Goal: Transaction & Acquisition: Purchase product/service

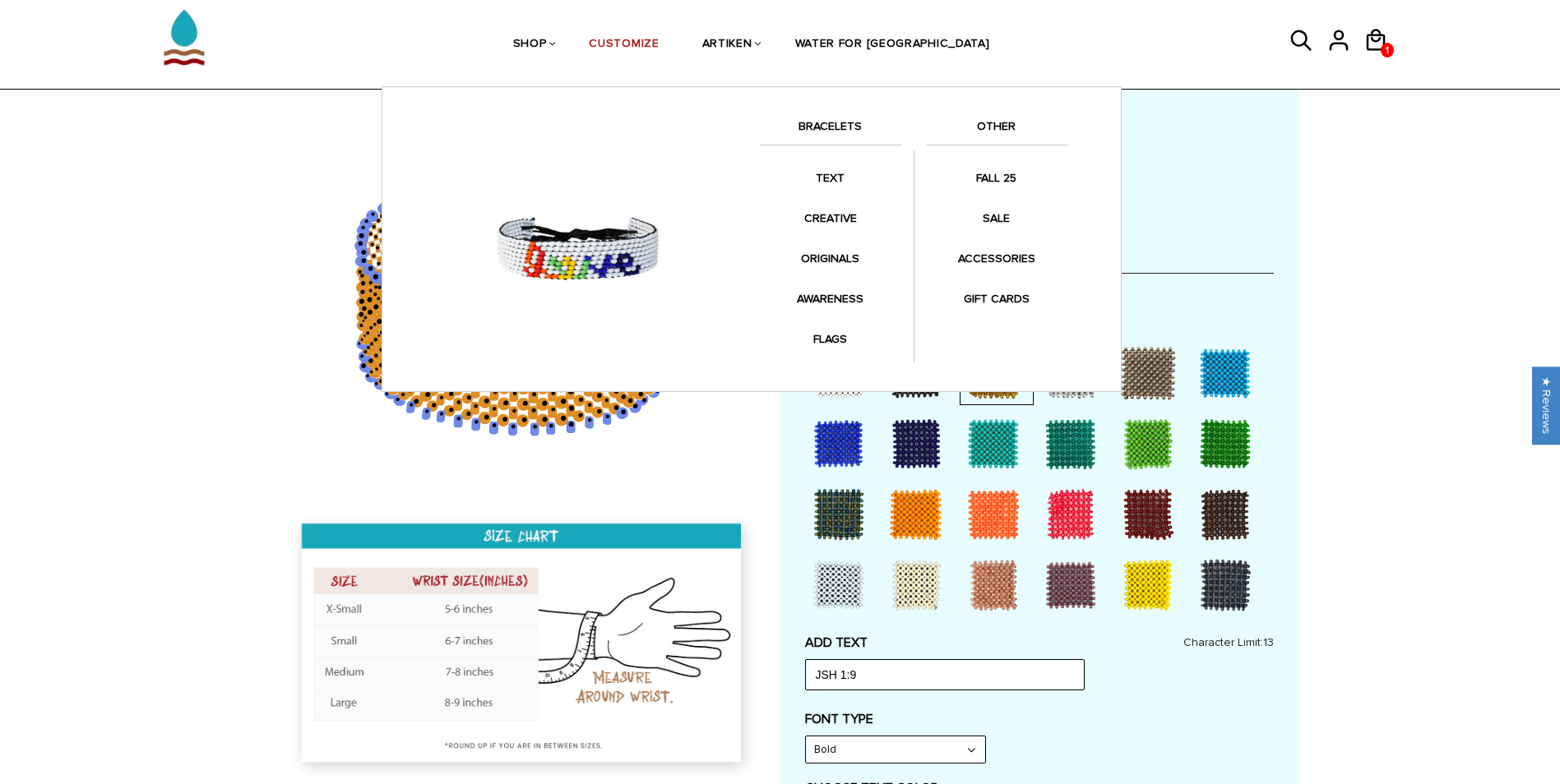
scroll to position [256, 0]
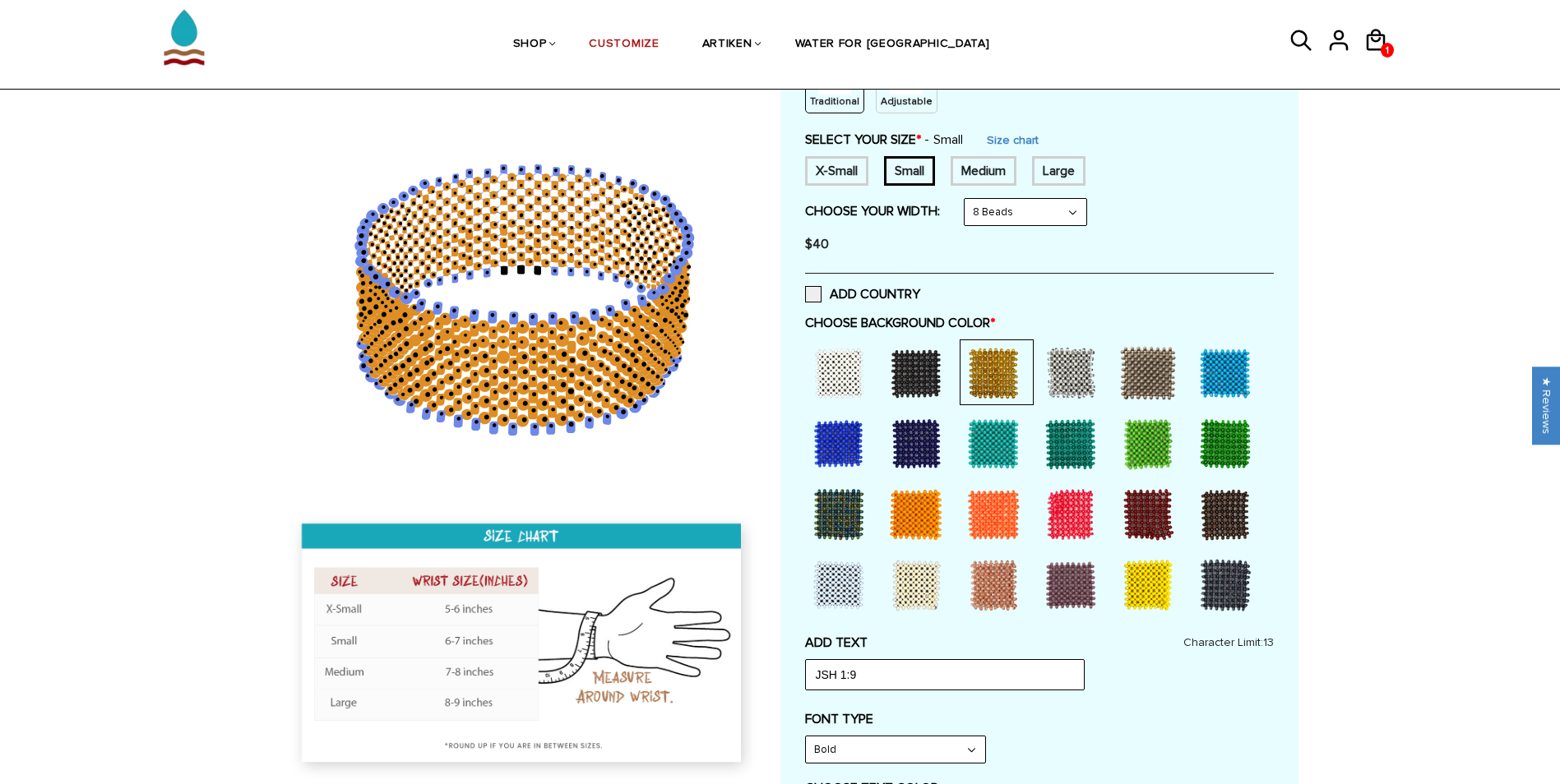
click at [911, 376] on div at bounding box center [917, 373] width 66 height 66
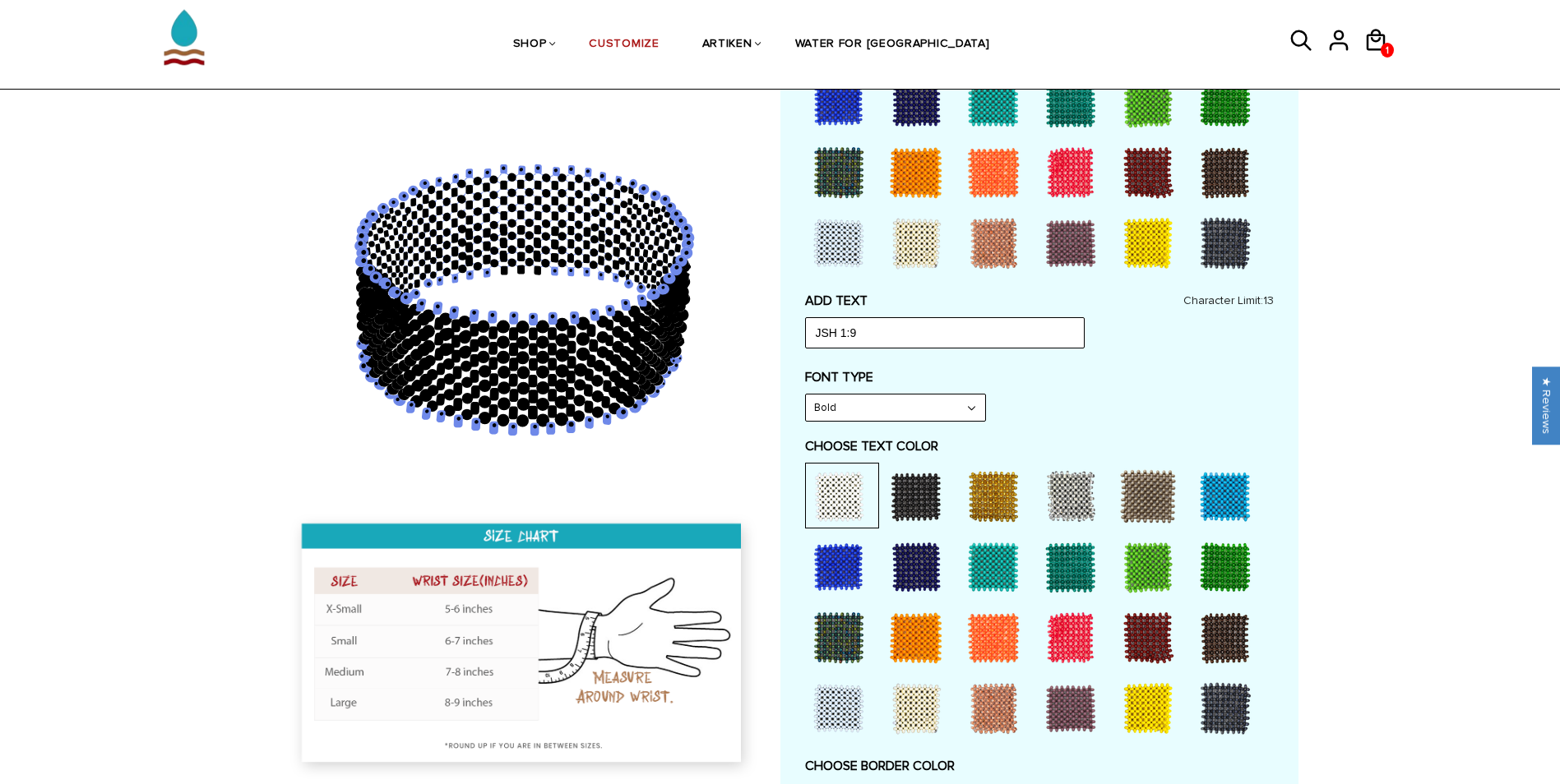
scroll to position [597, 0]
click at [994, 488] on div at bounding box center [993, 497] width 66 height 66
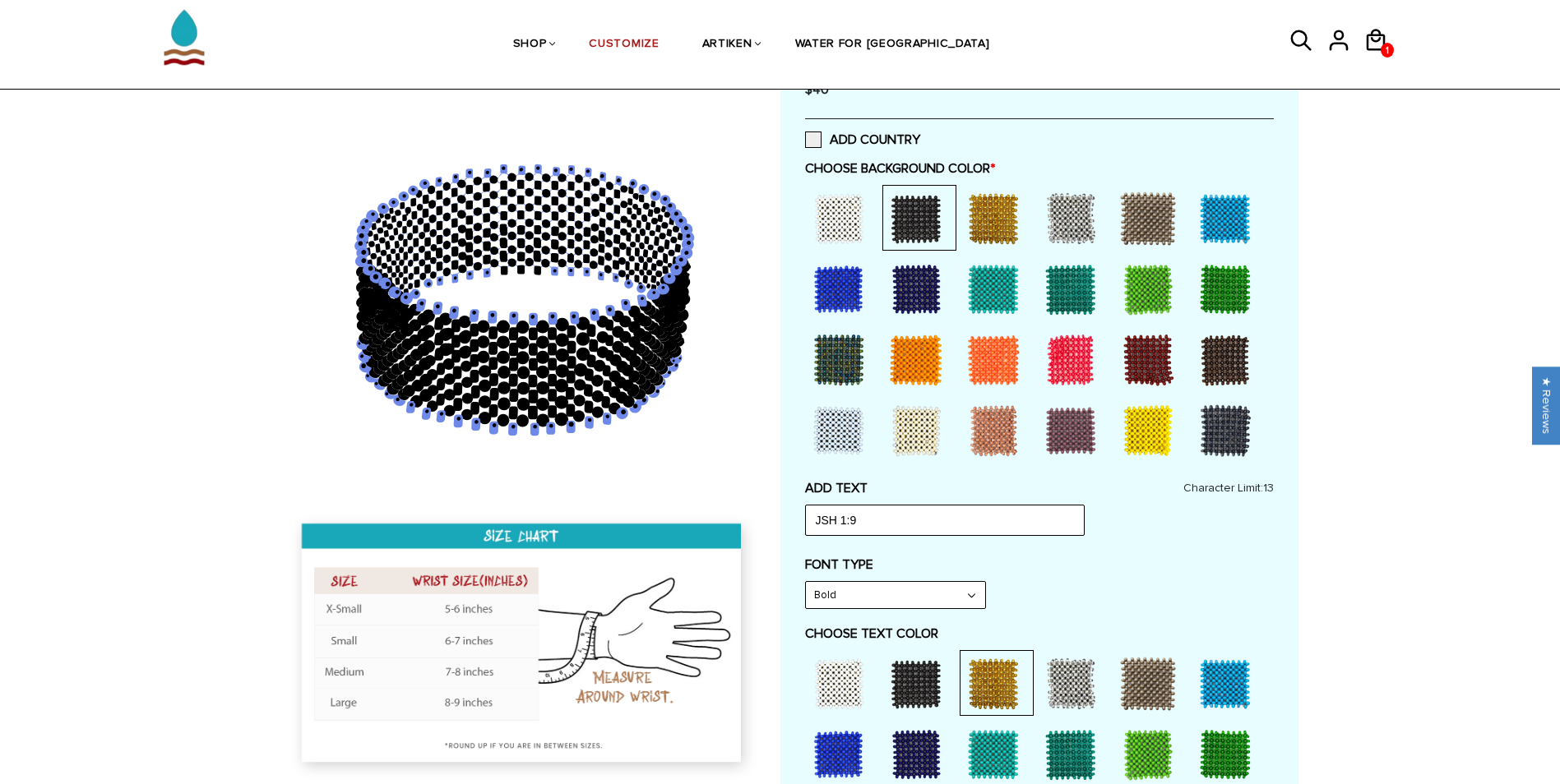
scroll to position [300, 0]
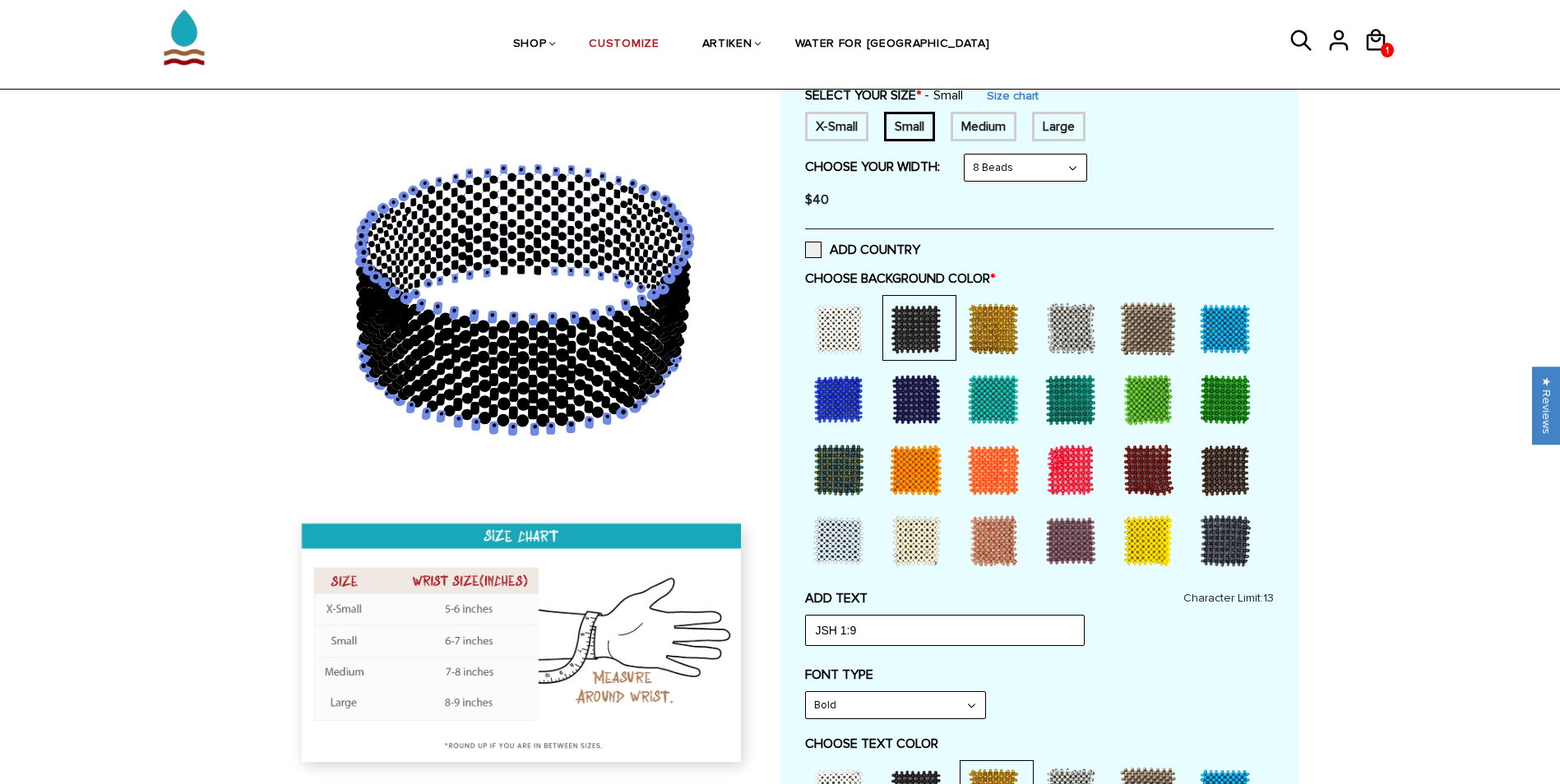
click at [1004, 315] on div at bounding box center [993, 329] width 66 height 66
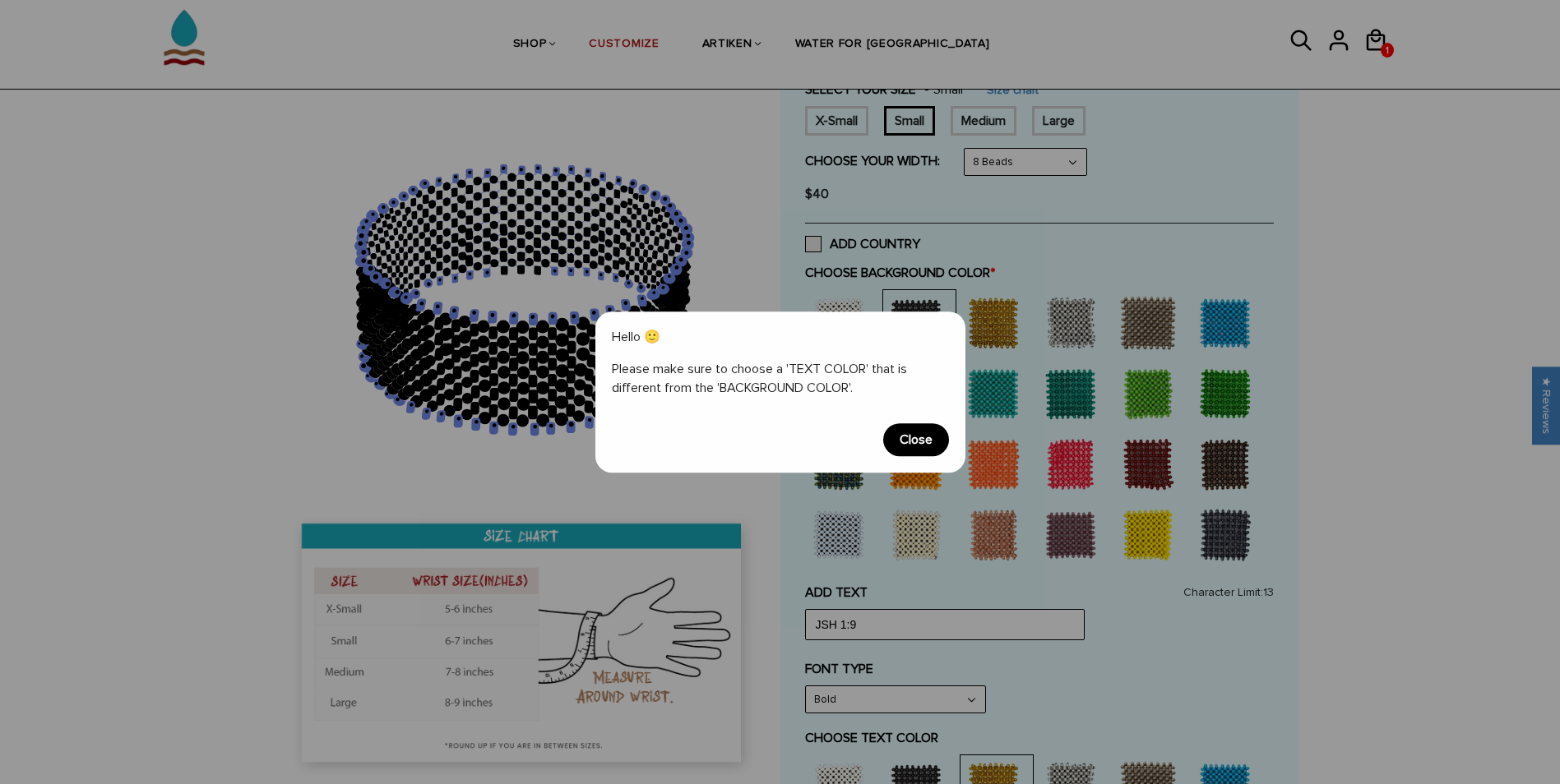
scroll to position [307, 0]
click at [926, 434] on span "Close" at bounding box center [917, 440] width 66 height 33
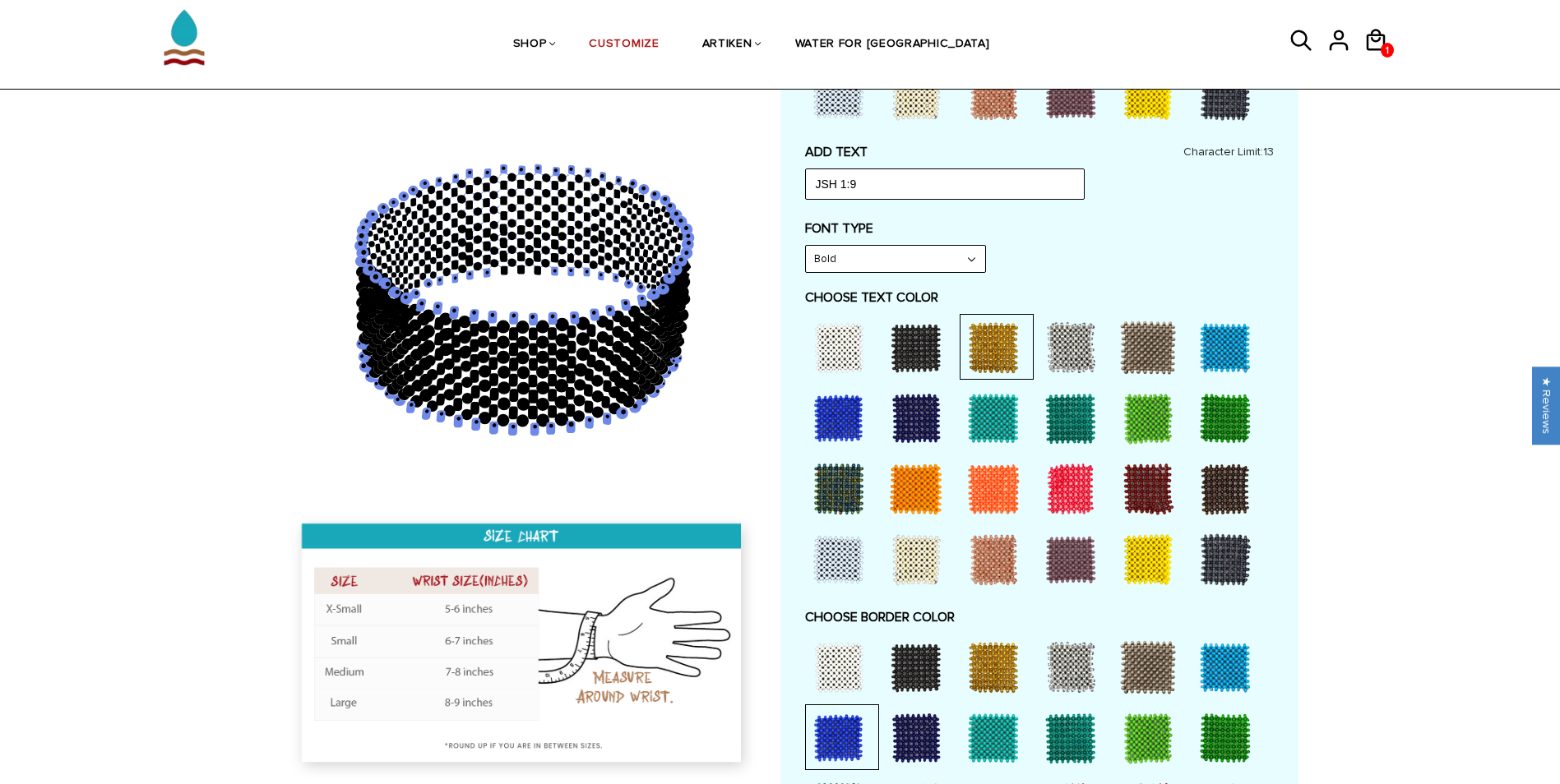
scroll to position [745, 0]
click at [906, 365] on div at bounding box center [917, 349] width 66 height 66
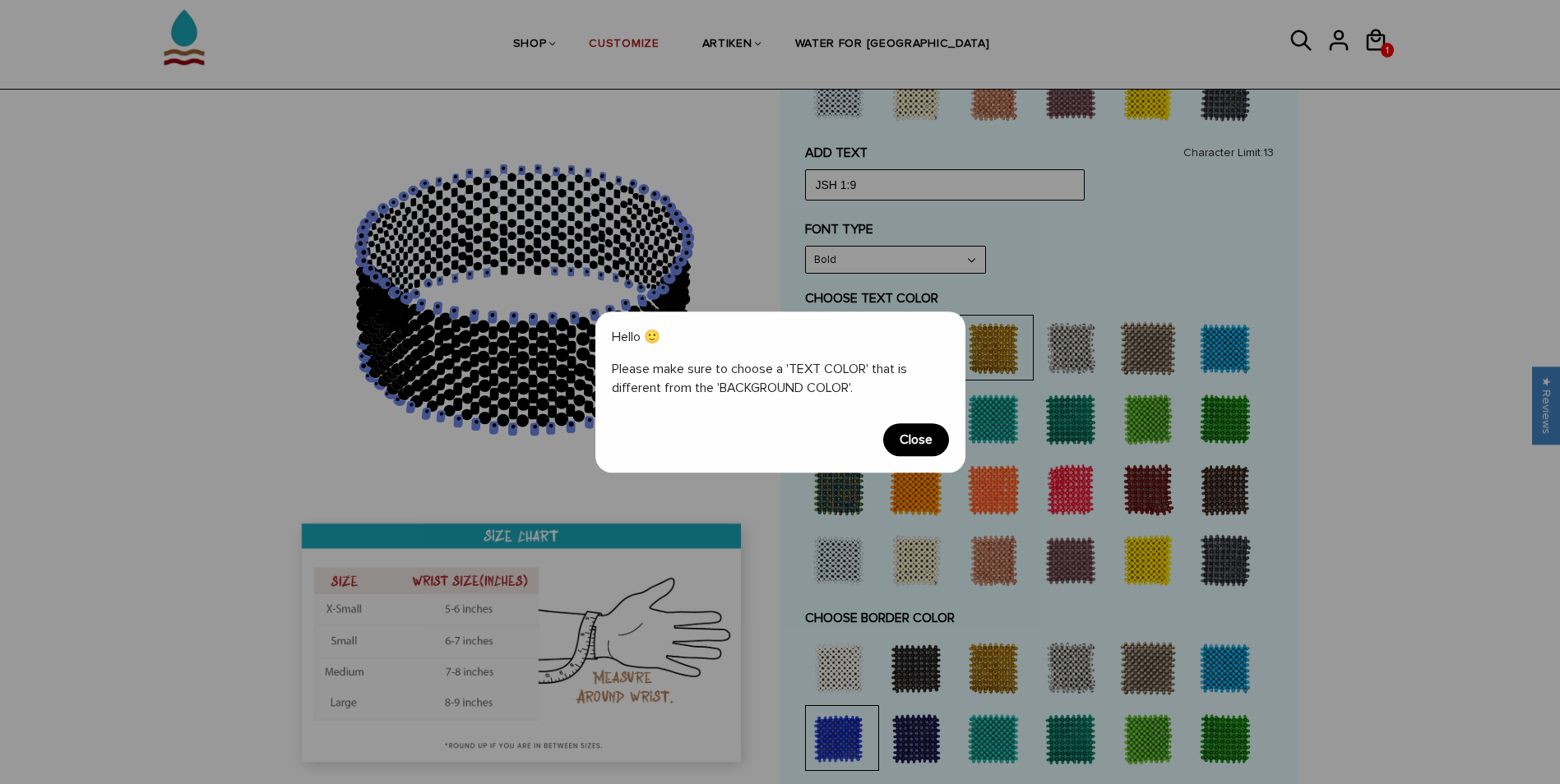
click at [932, 437] on span "Close" at bounding box center [917, 440] width 66 height 33
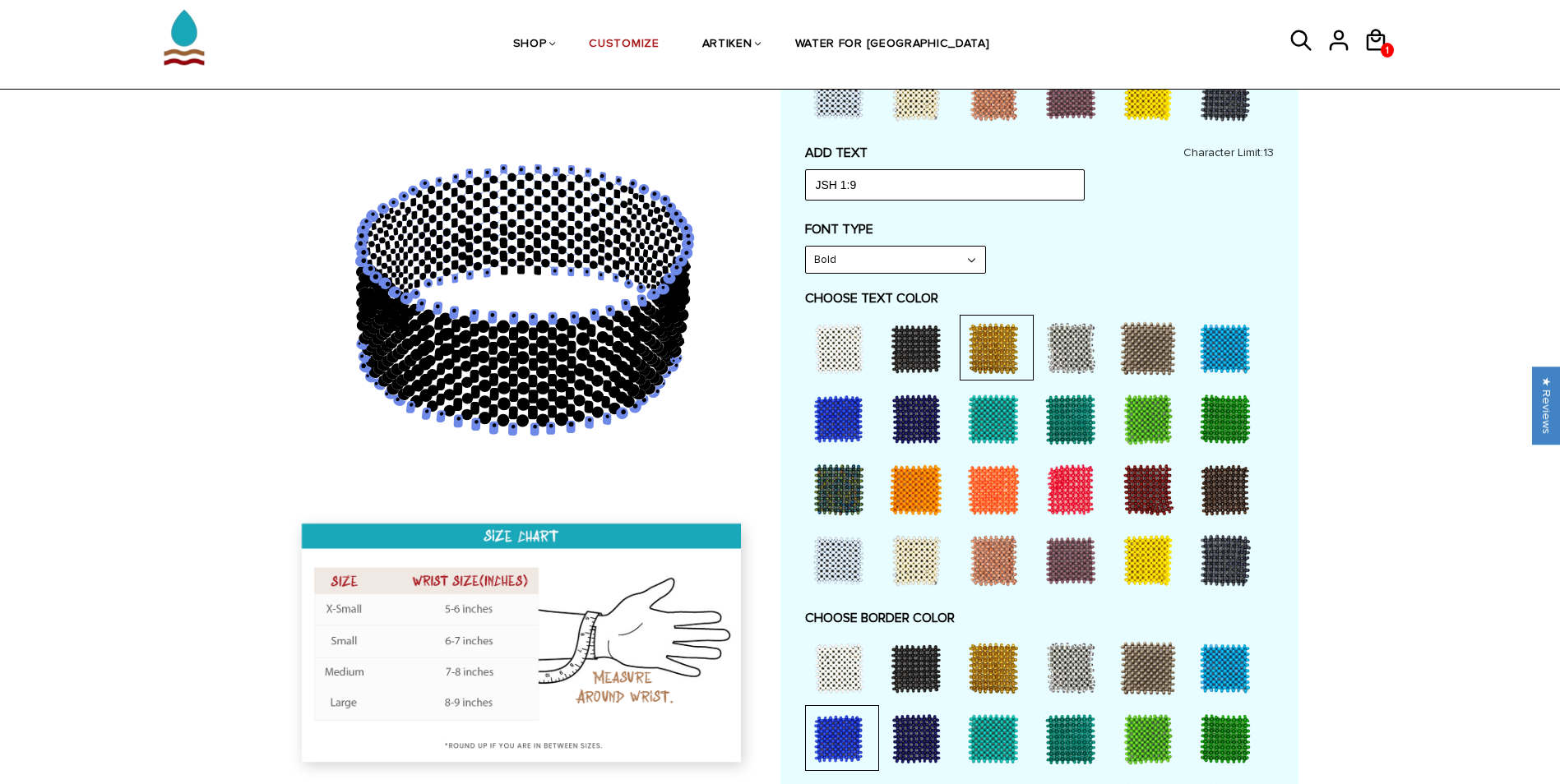
click at [859, 357] on div at bounding box center [839, 349] width 66 height 66
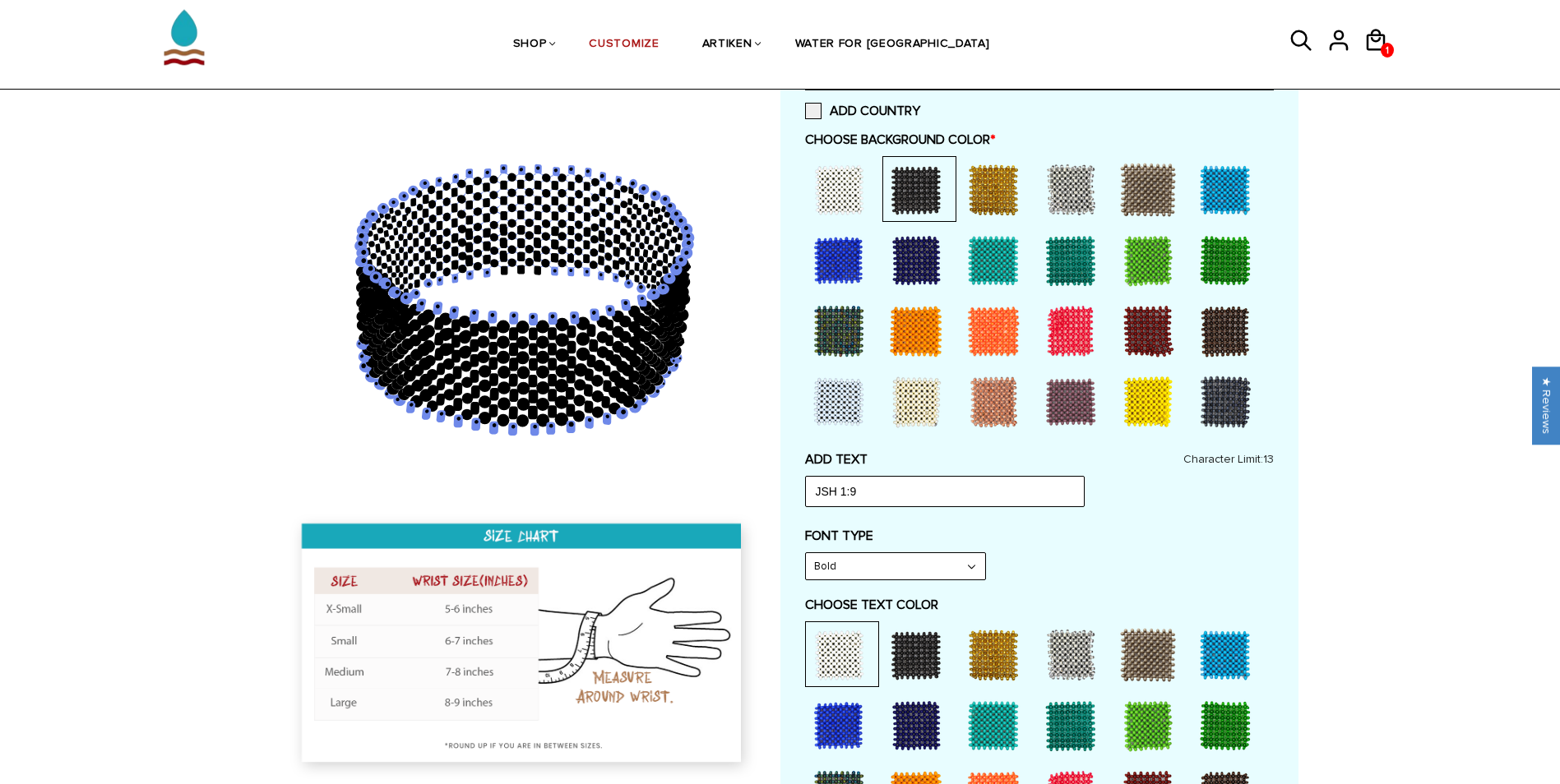
scroll to position [438, 0]
click at [979, 176] on div at bounding box center [993, 190] width 66 height 66
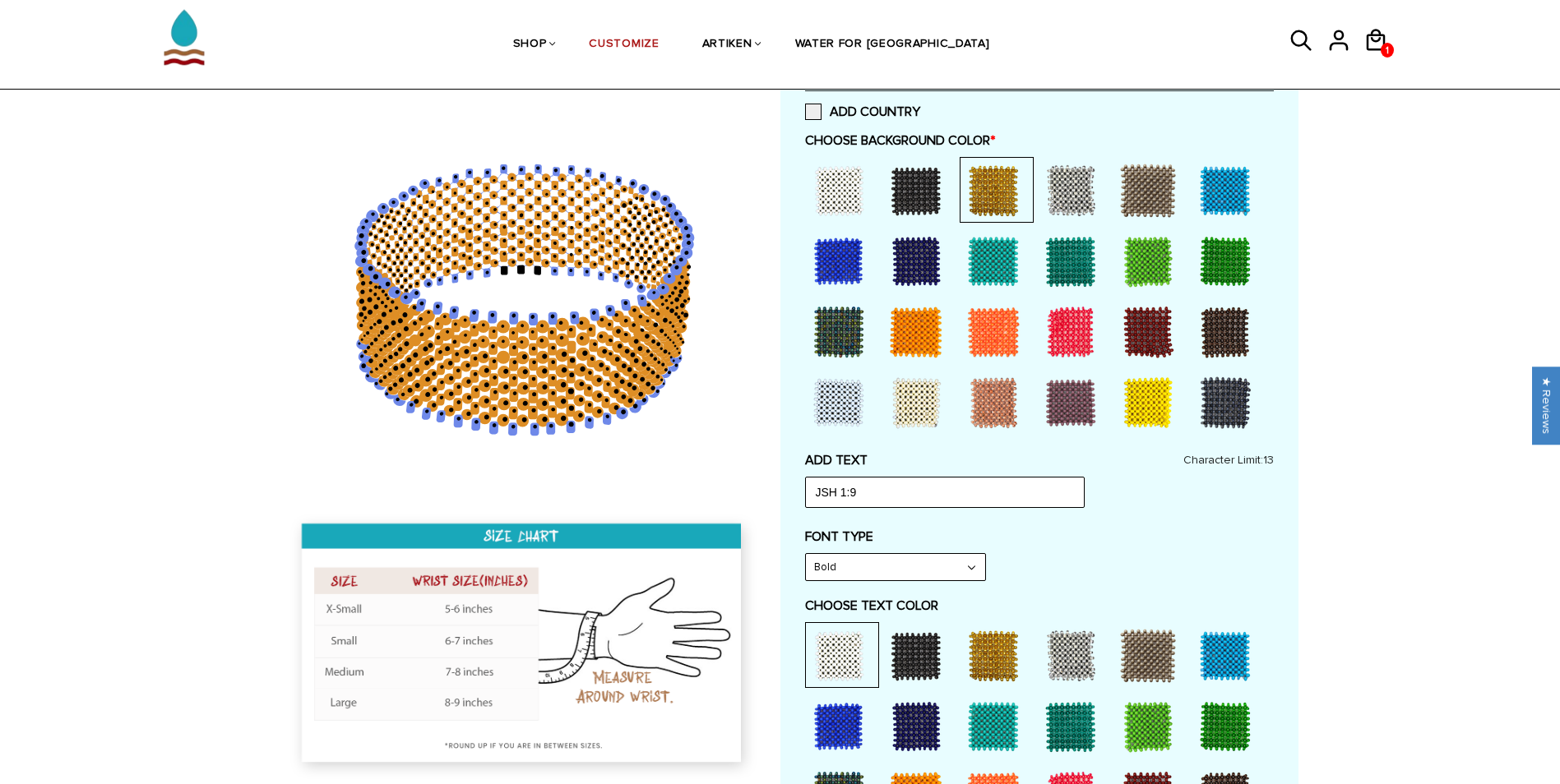
click at [933, 648] on div at bounding box center [917, 656] width 66 height 66
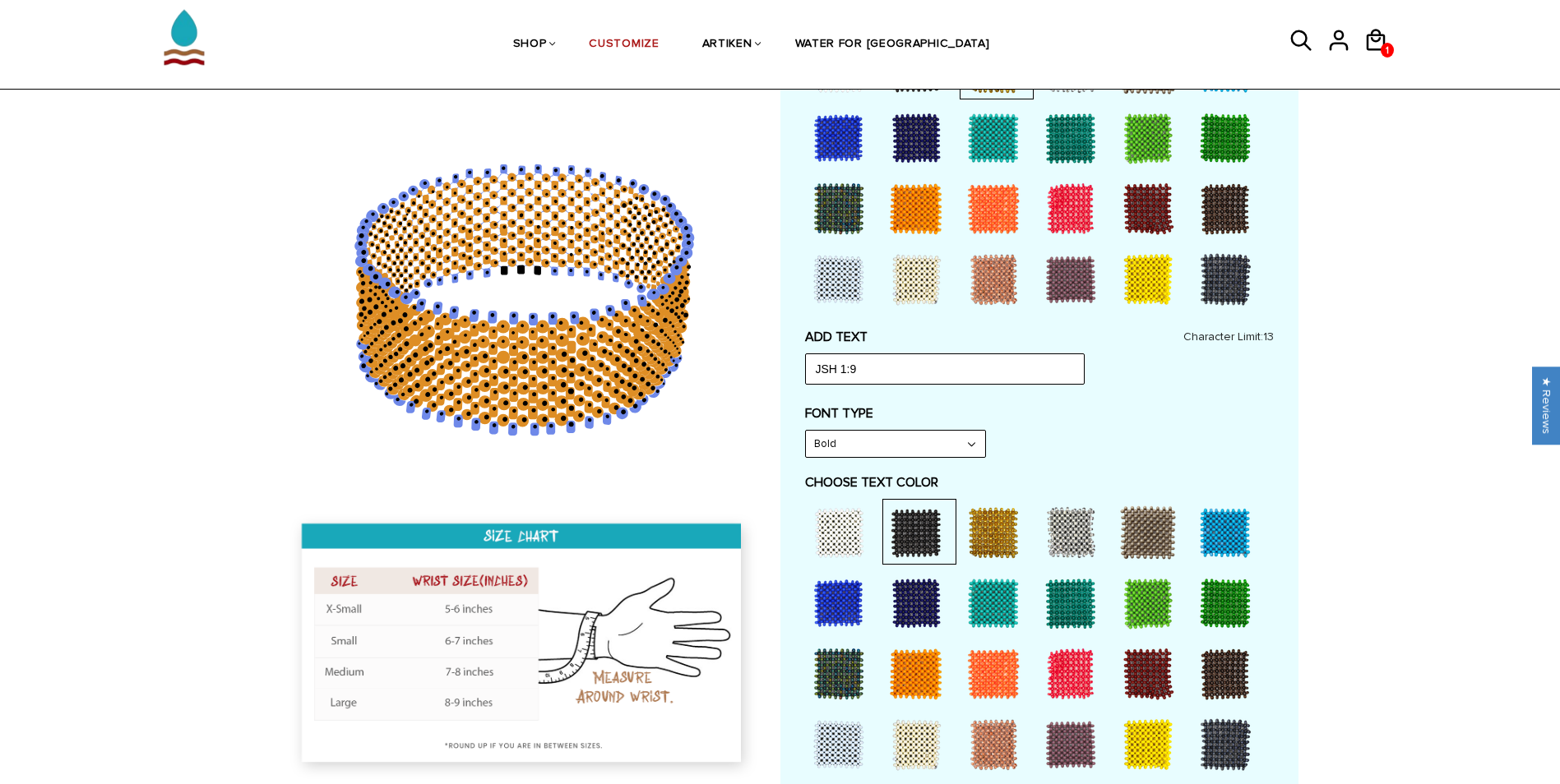
click at [825, 528] on div at bounding box center [839, 532] width 66 height 66
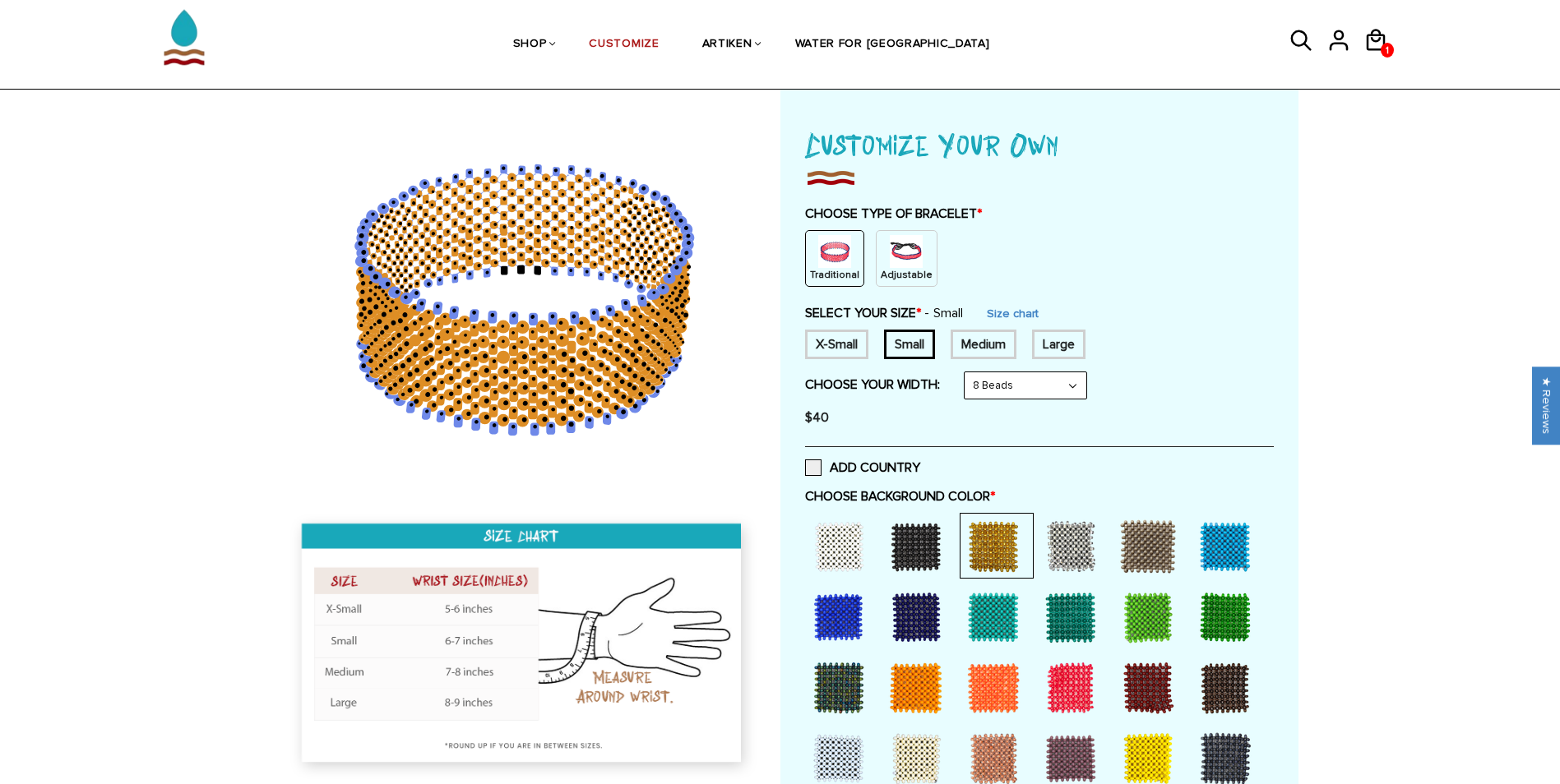
scroll to position [72, 0]
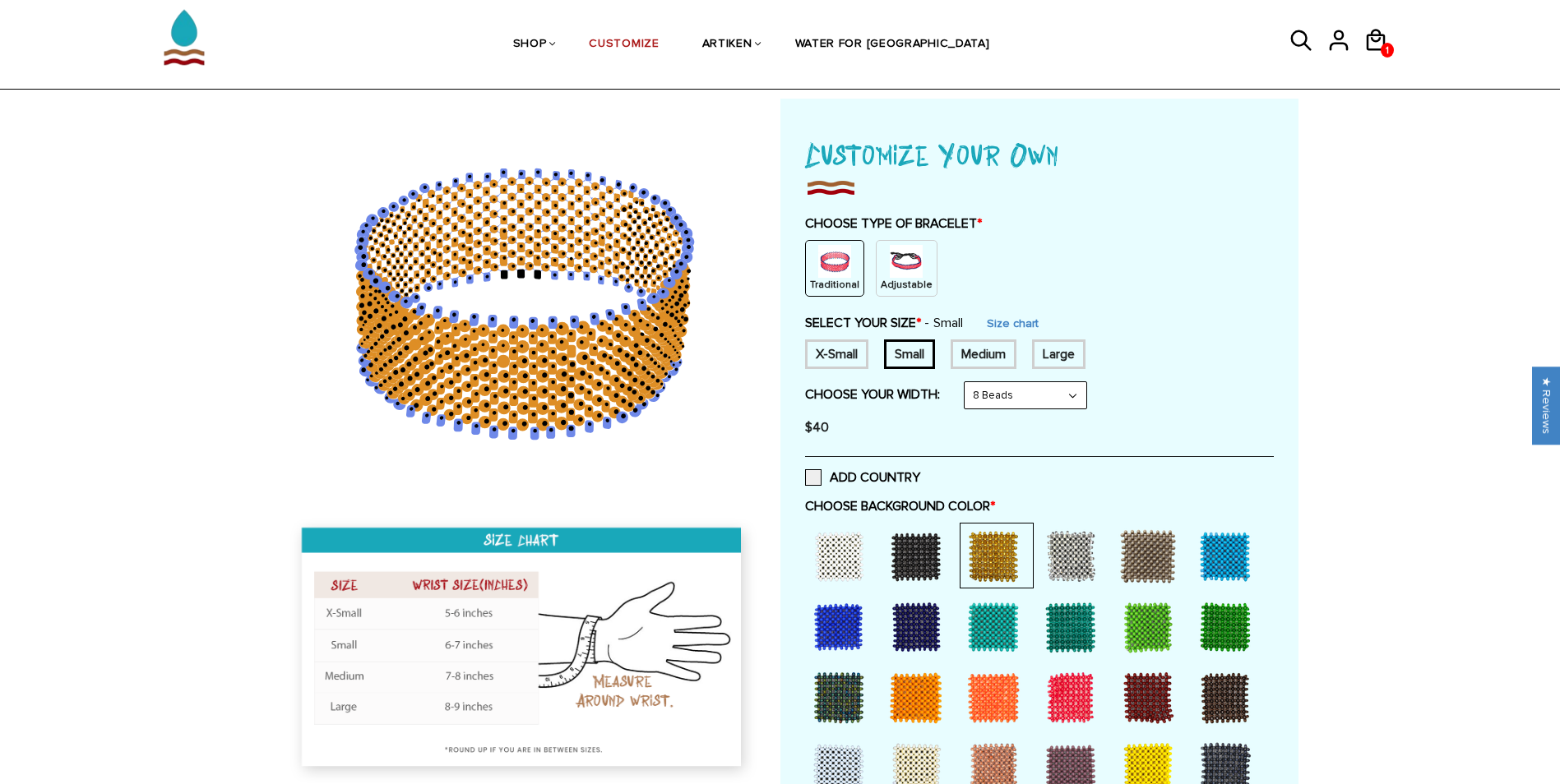
click at [834, 344] on div "X-Small" at bounding box center [836, 354] width 63 height 29
click at [1021, 320] on link "Size chart" at bounding box center [1024, 324] width 52 height 14
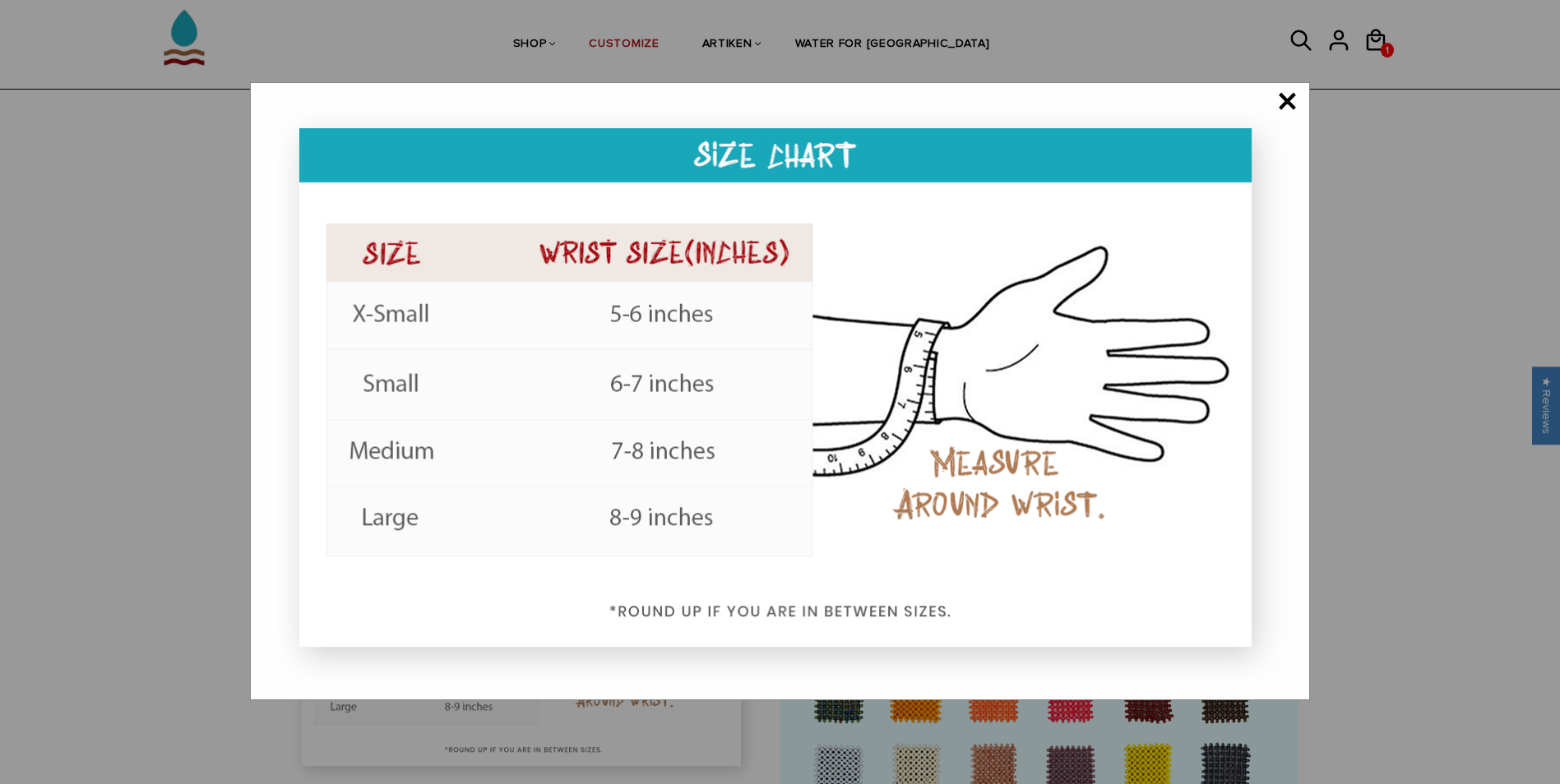
click at [1287, 94] on span "×" at bounding box center [1287, 102] width 20 height 17
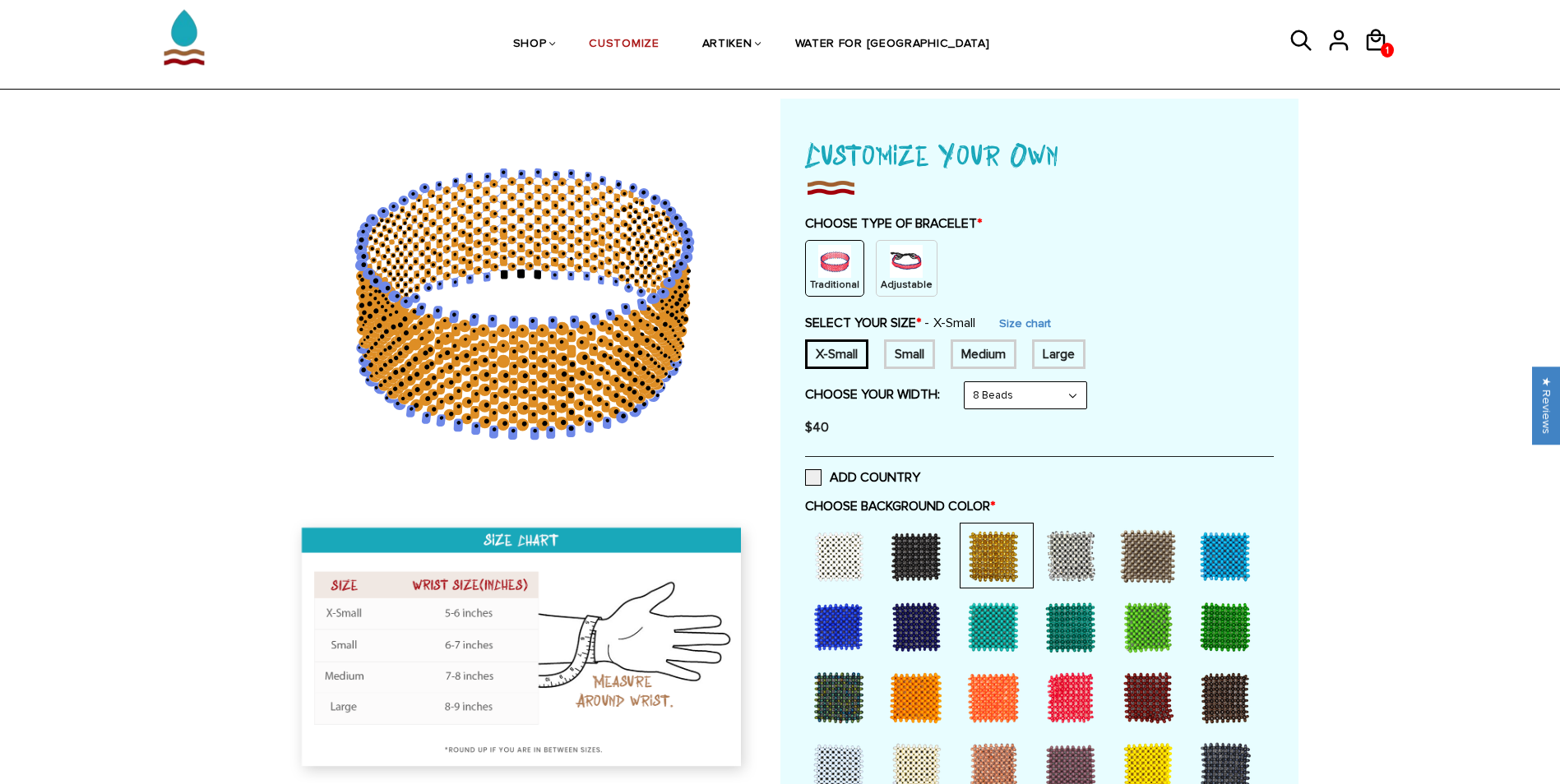
click at [920, 359] on div "Small" at bounding box center [909, 354] width 51 height 29
click at [1179, 365] on div "X-Small Small Medium Large None" at bounding box center [1039, 354] width 468 height 29
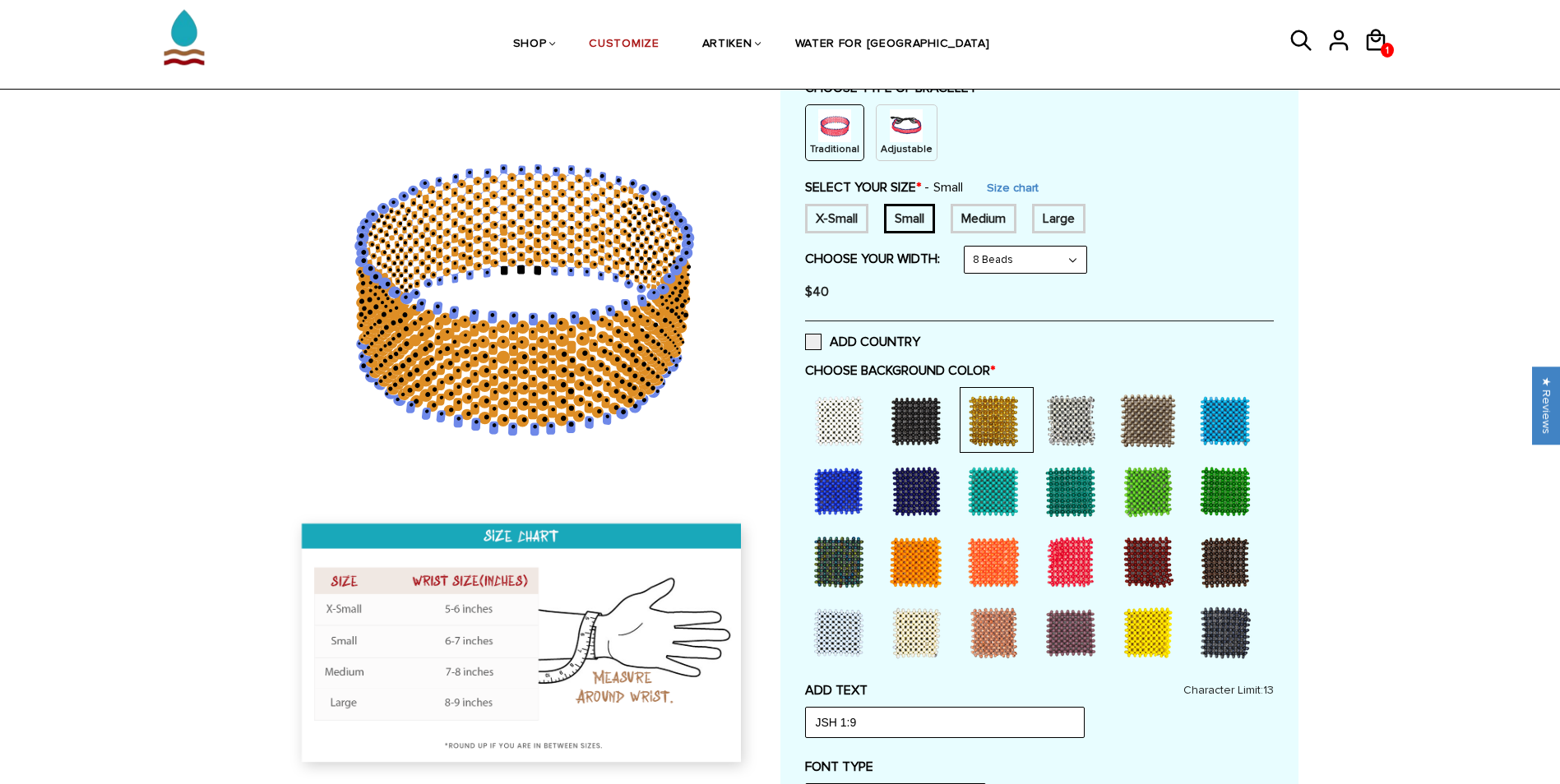
scroll to position [207, 0]
click at [818, 717] on input "JSH 1:9" at bounding box center [945, 723] width 280 height 31
click at [910, 728] on input "-- JSH 1:9" at bounding box center [945, 723] width 280 height 31
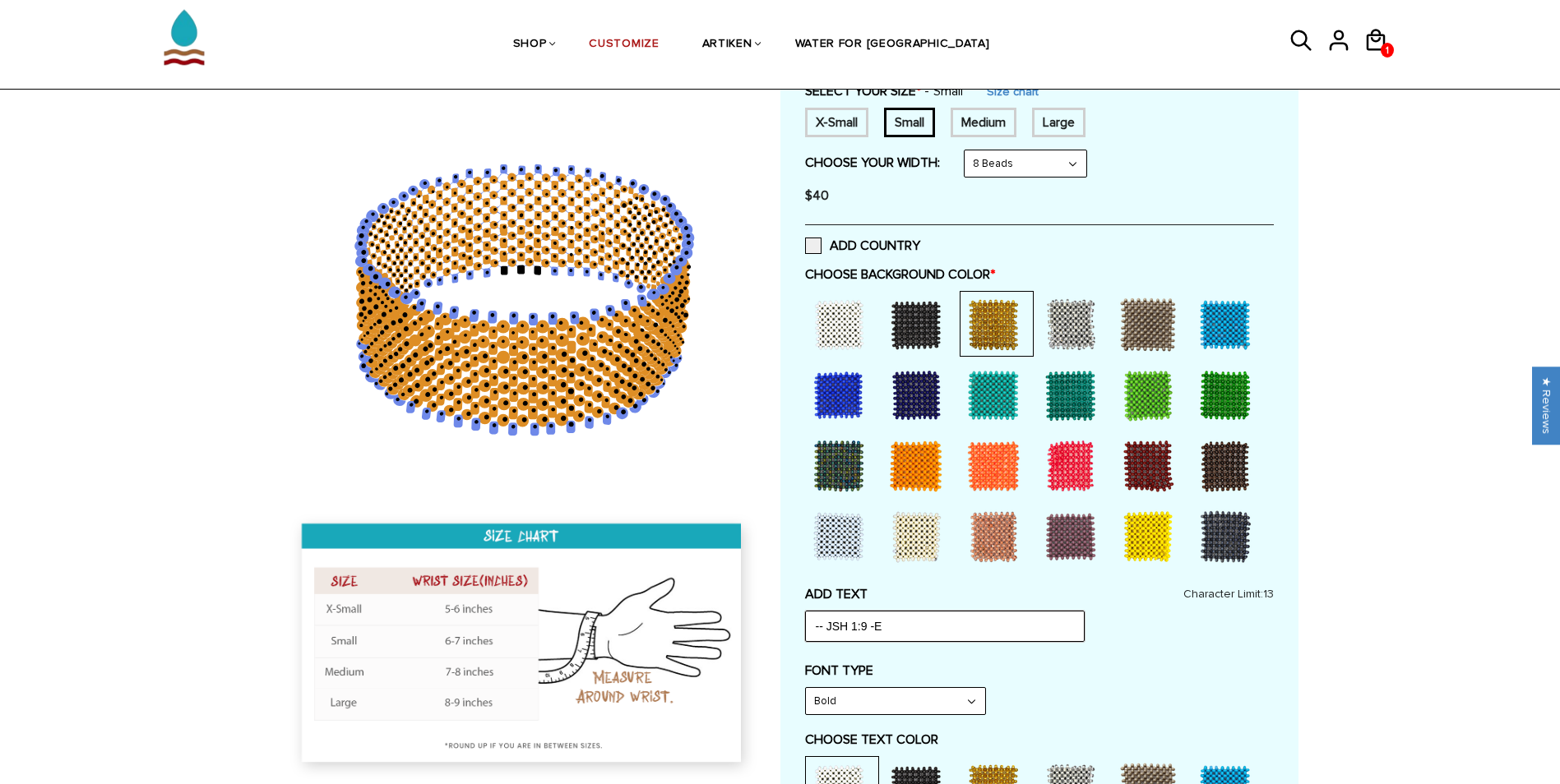
scroll to position [305, 0]
click at [994, 618] on input "-- JSH 1:9 -E" at bounding box center [945, 626] width 280 height 31
drag, startPoint x: 994, startPoint y: 618, endPoint x: 769, endPoint y: 630, distance: 225.3
click at [769, 630] on div at bounding box center [780, 733] width 1036 height 1733
type input "MEANT 2 LIVE"
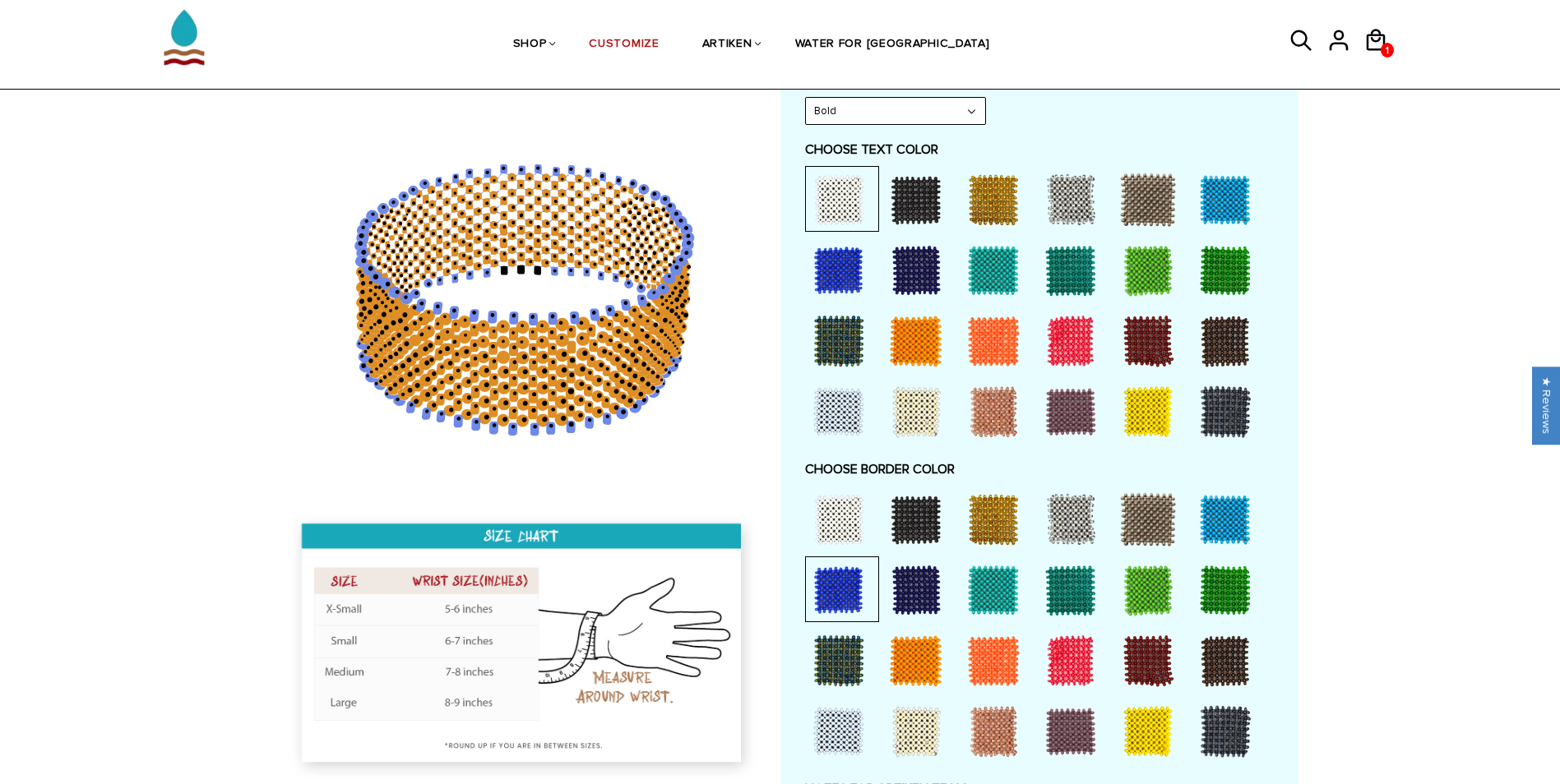
scroll to position [915, 0]
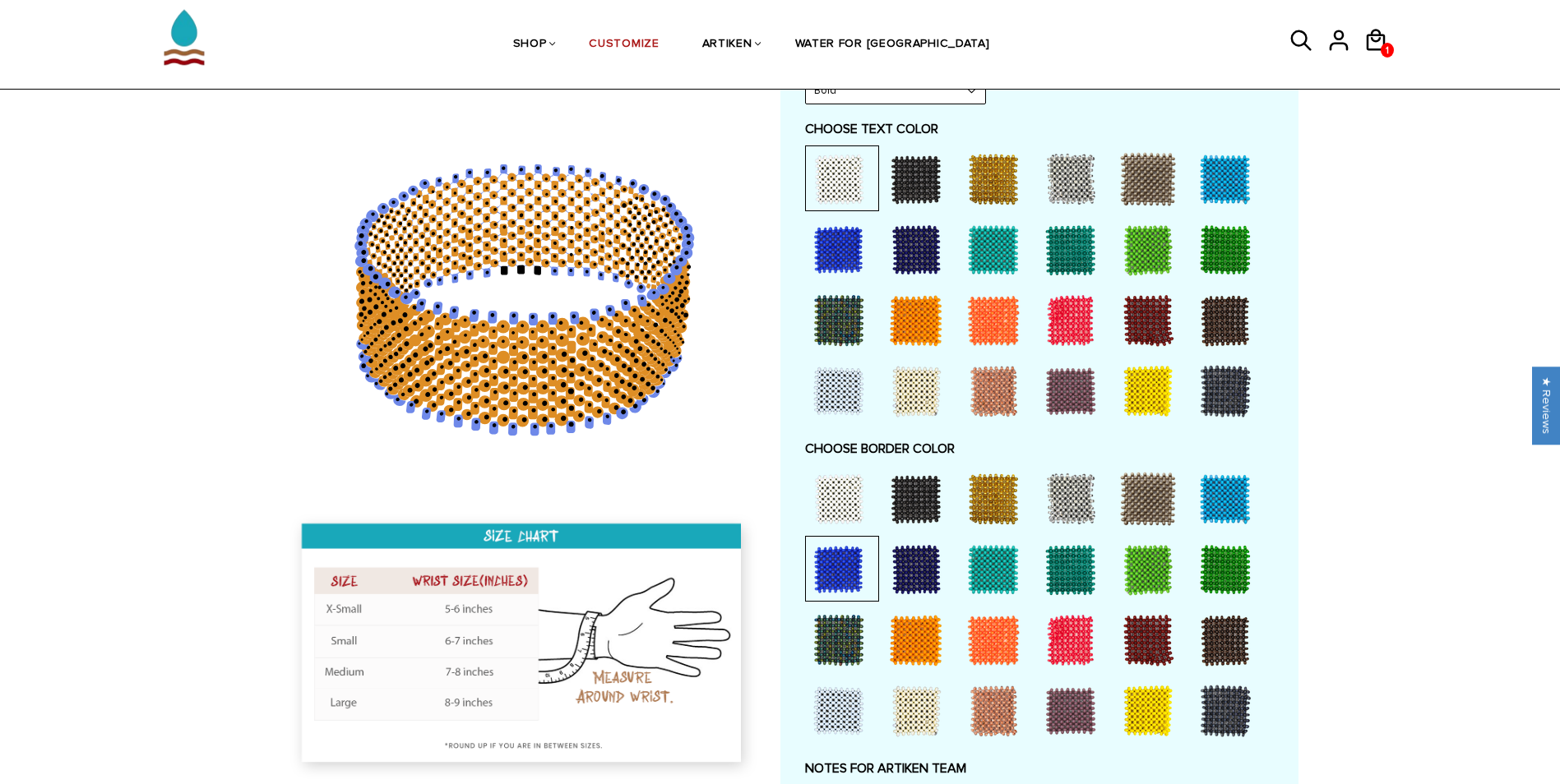
click at [996, 495] on div at bounding box center [993, 499] width 66 height 66
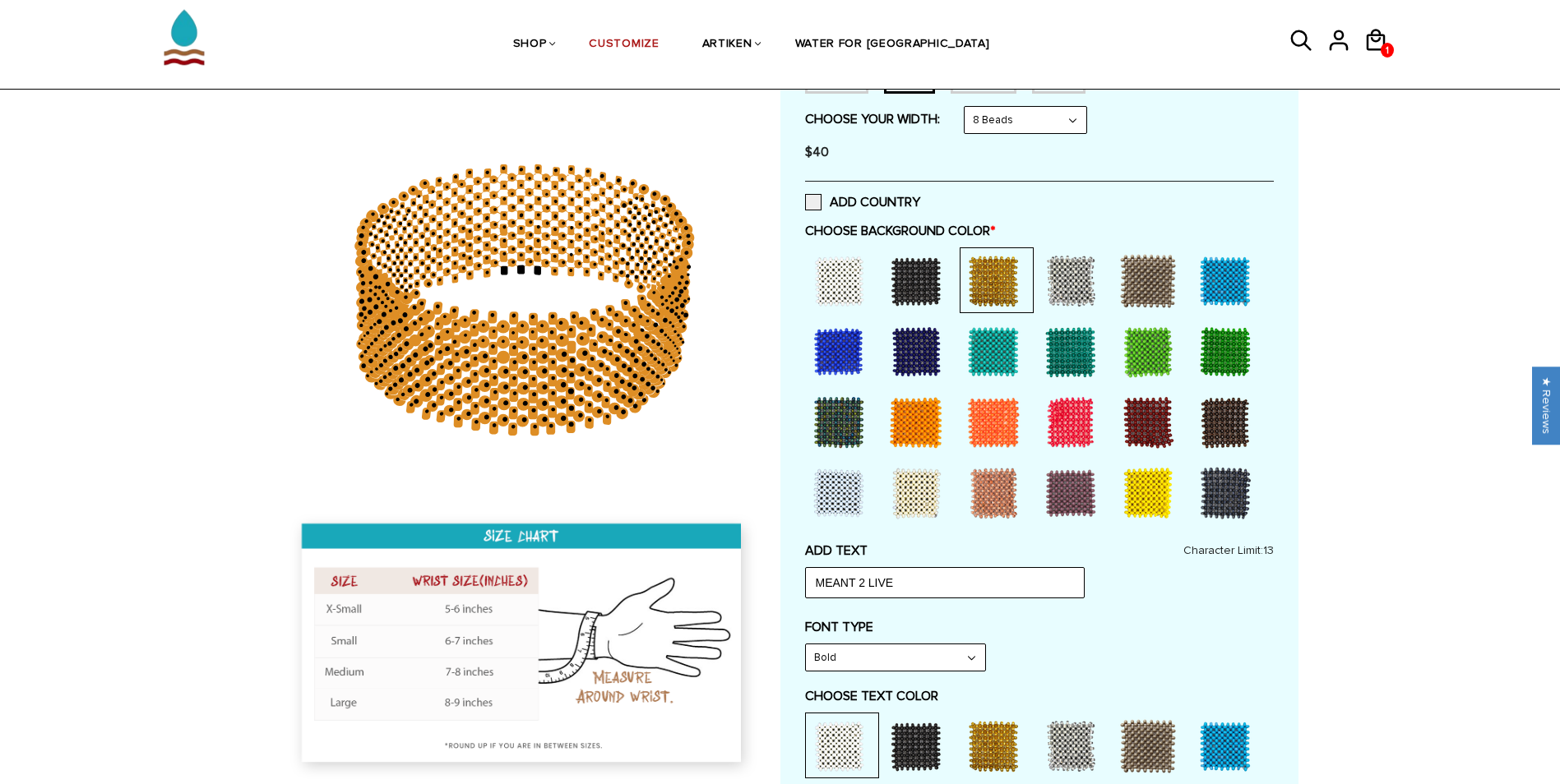
scroll to position [347, 0]
click at [830, 368] on div at bounding box center [839, 353] width 66 height 66
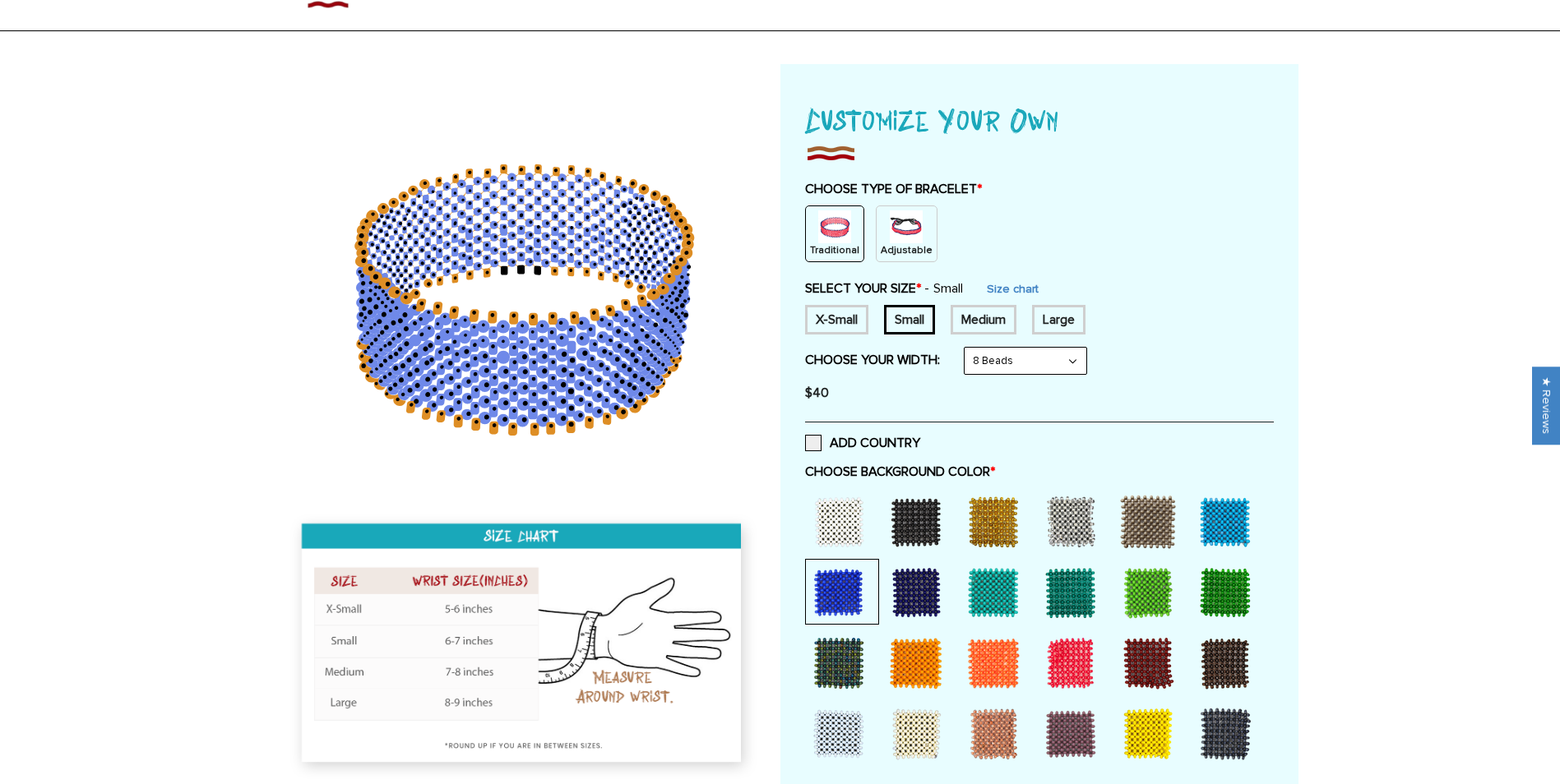
scroll to position [0, 0]
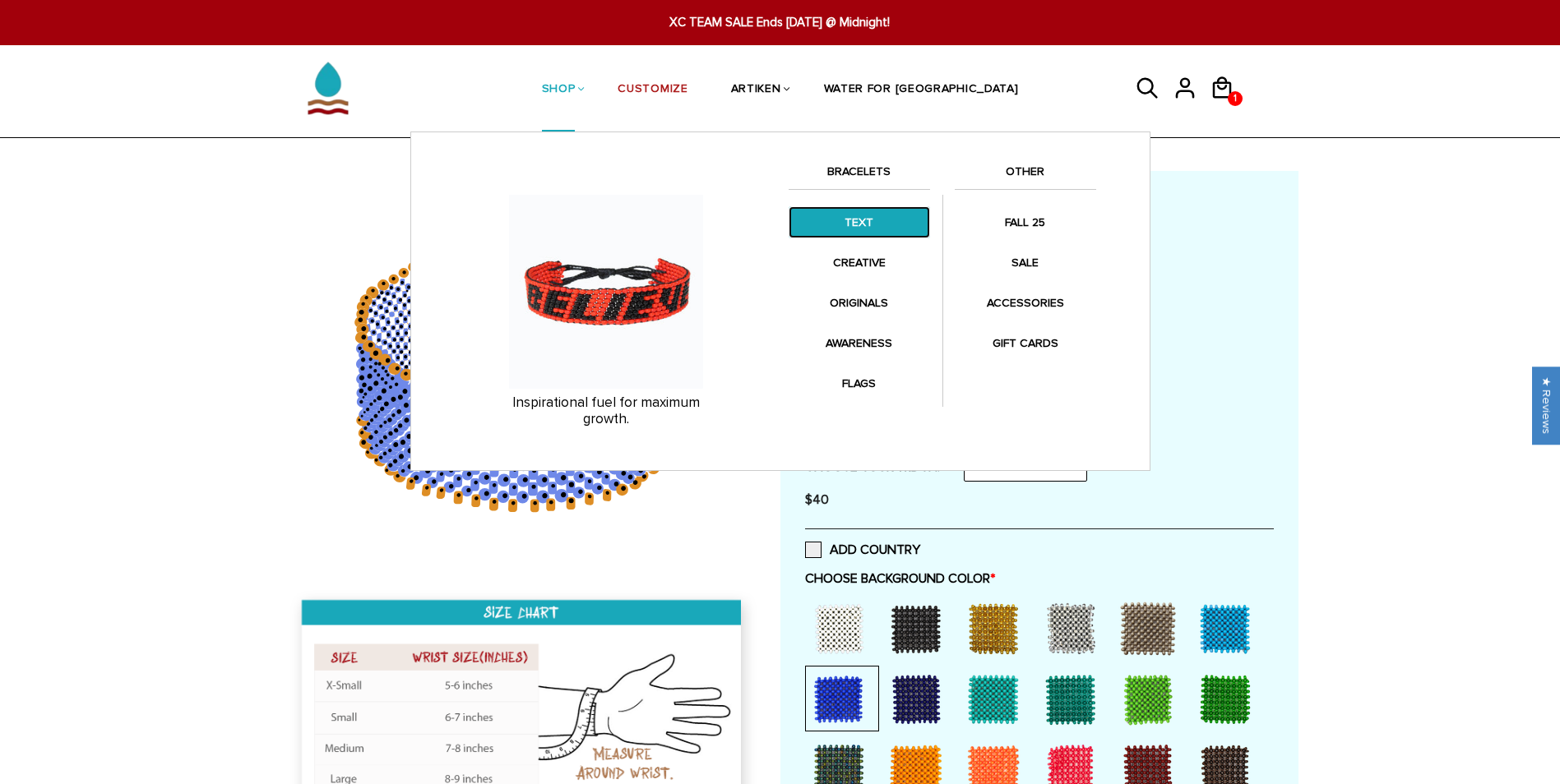
click at [875, 221] on link "TEXT" at bounding box center [858, 222] width 141 height 32
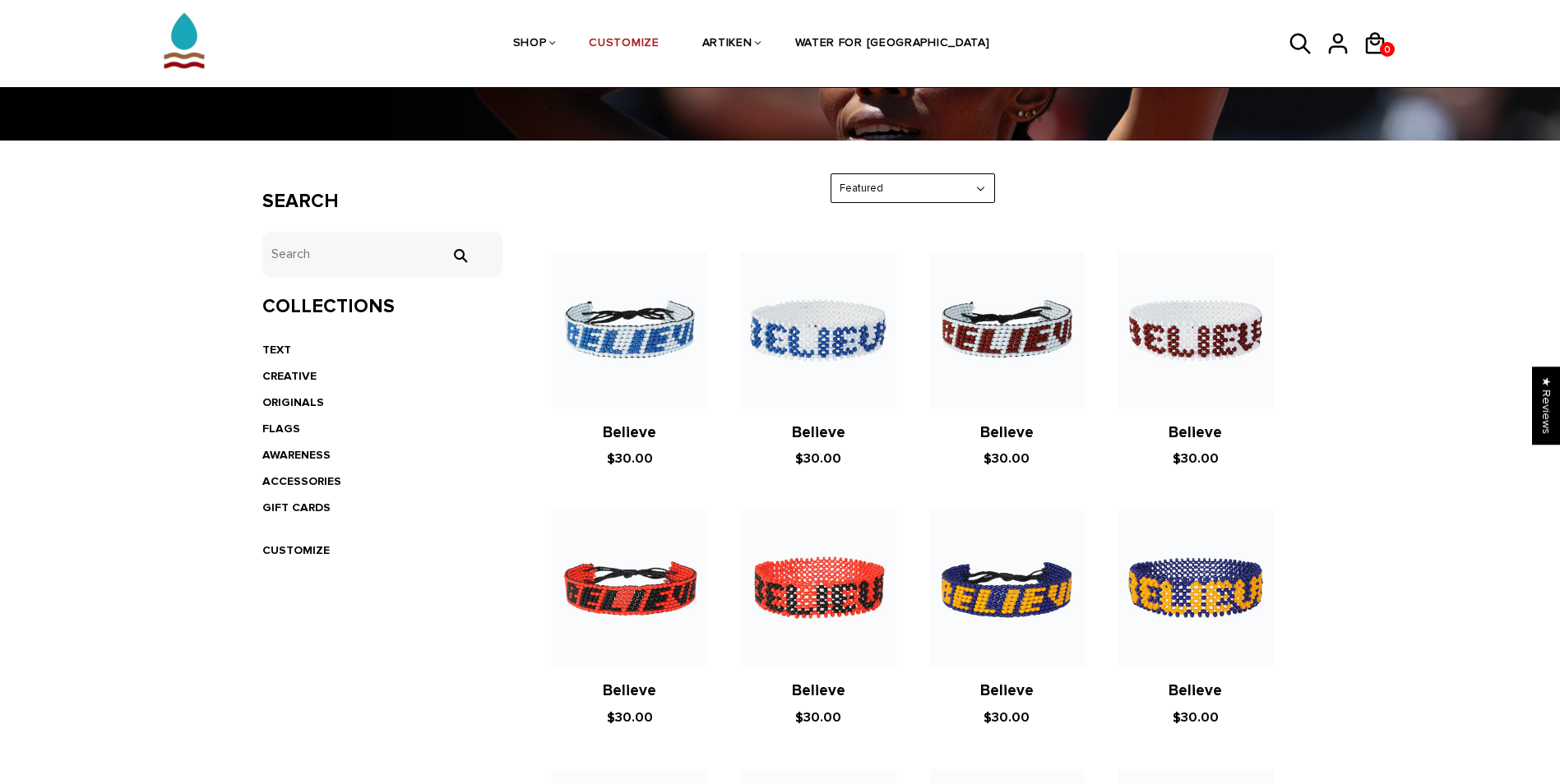
scroll to position [200, 0]
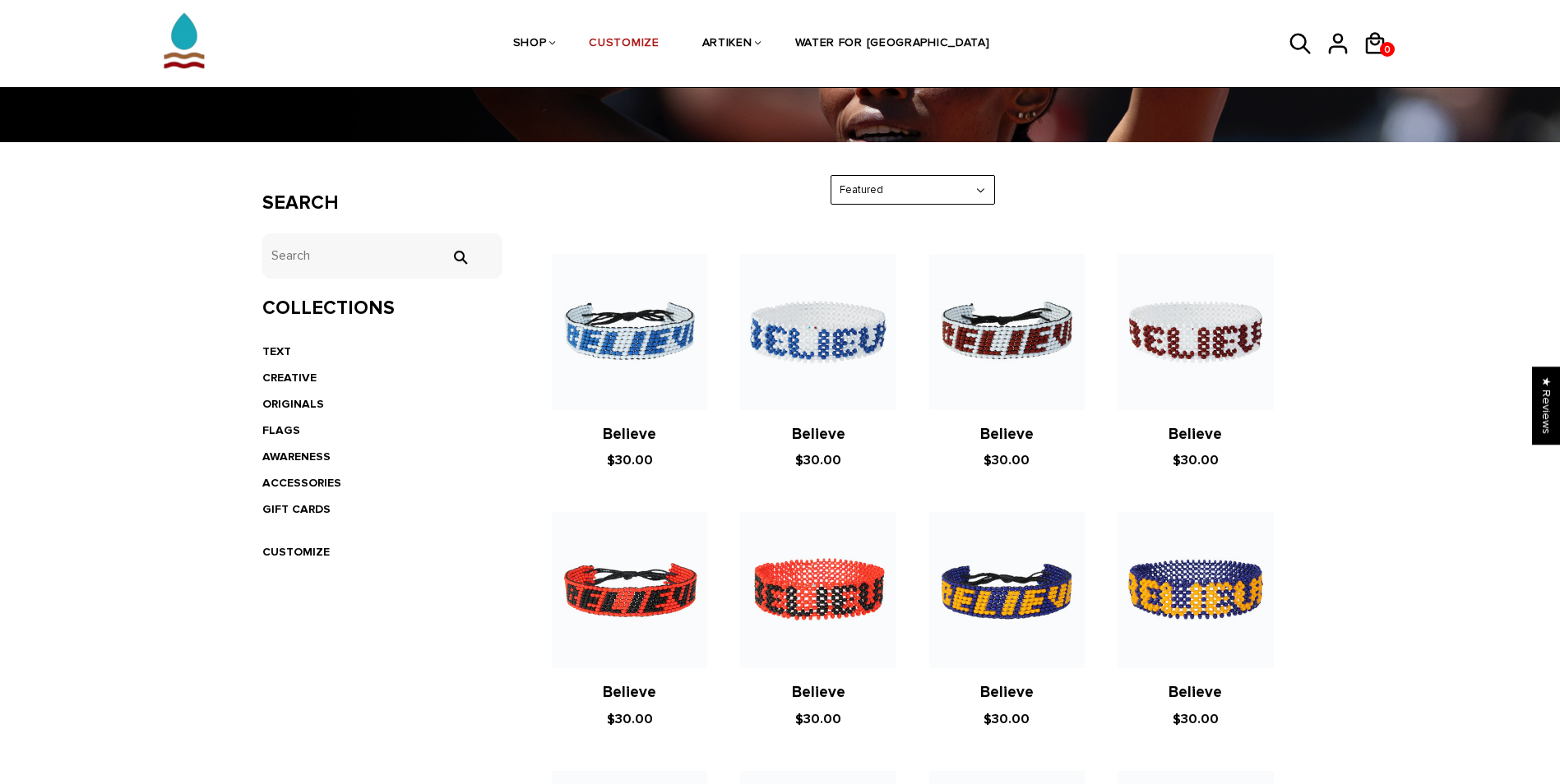
click at [952, 177] on select "Featured Best Selling $ Low to High $ High to Low Z-A A-Z Oldest to Newest Newe…" at bounding box center [912, 190] width 162 height 29
click at [952, 179] on select "Featured Best Selling $ Low to High $ High to Low Z-A A-Z Oldest to Newest Newe…" at bounding box center [912, 190] width 162 height 29
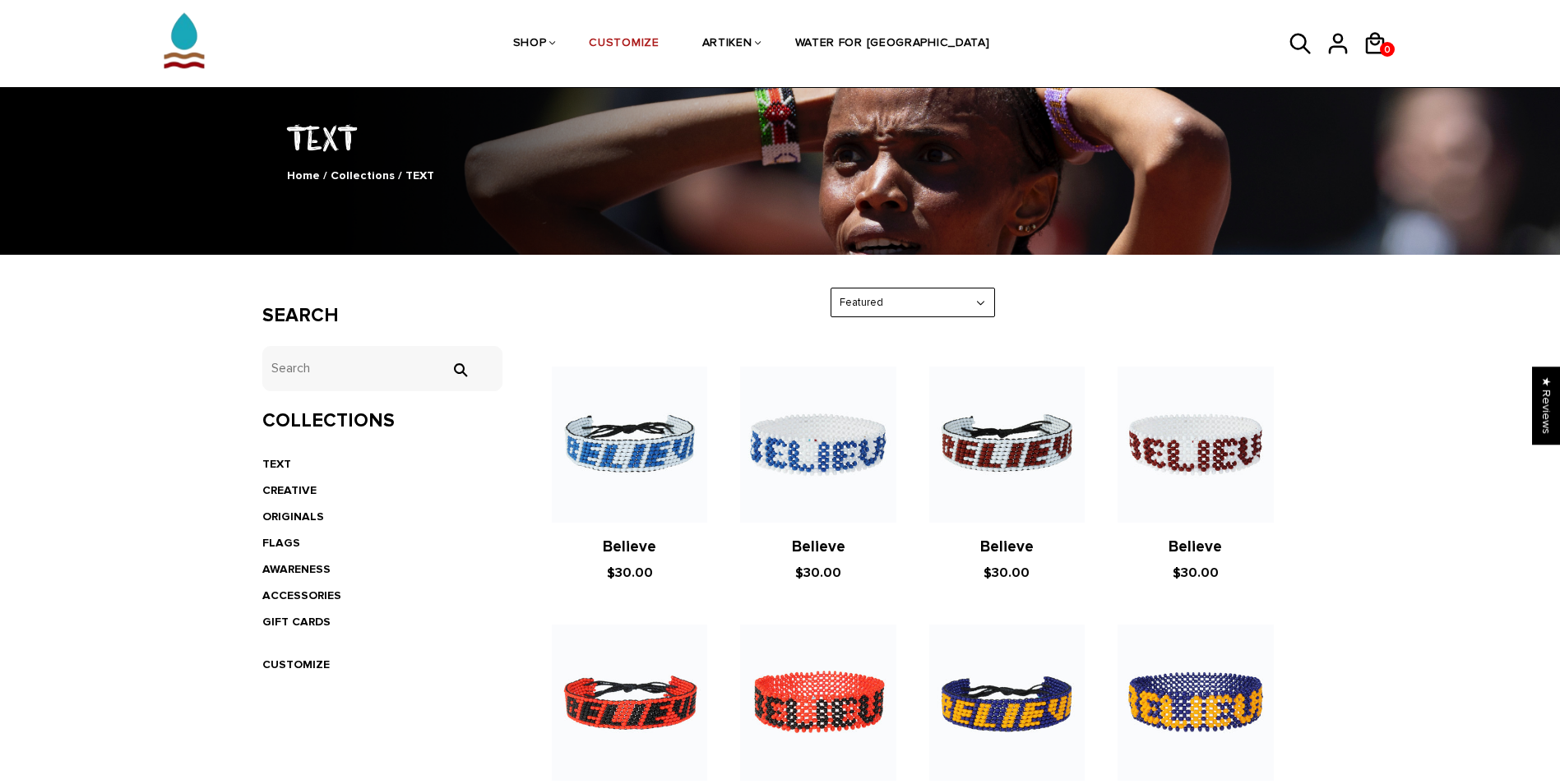
scroll to position [0, 0]
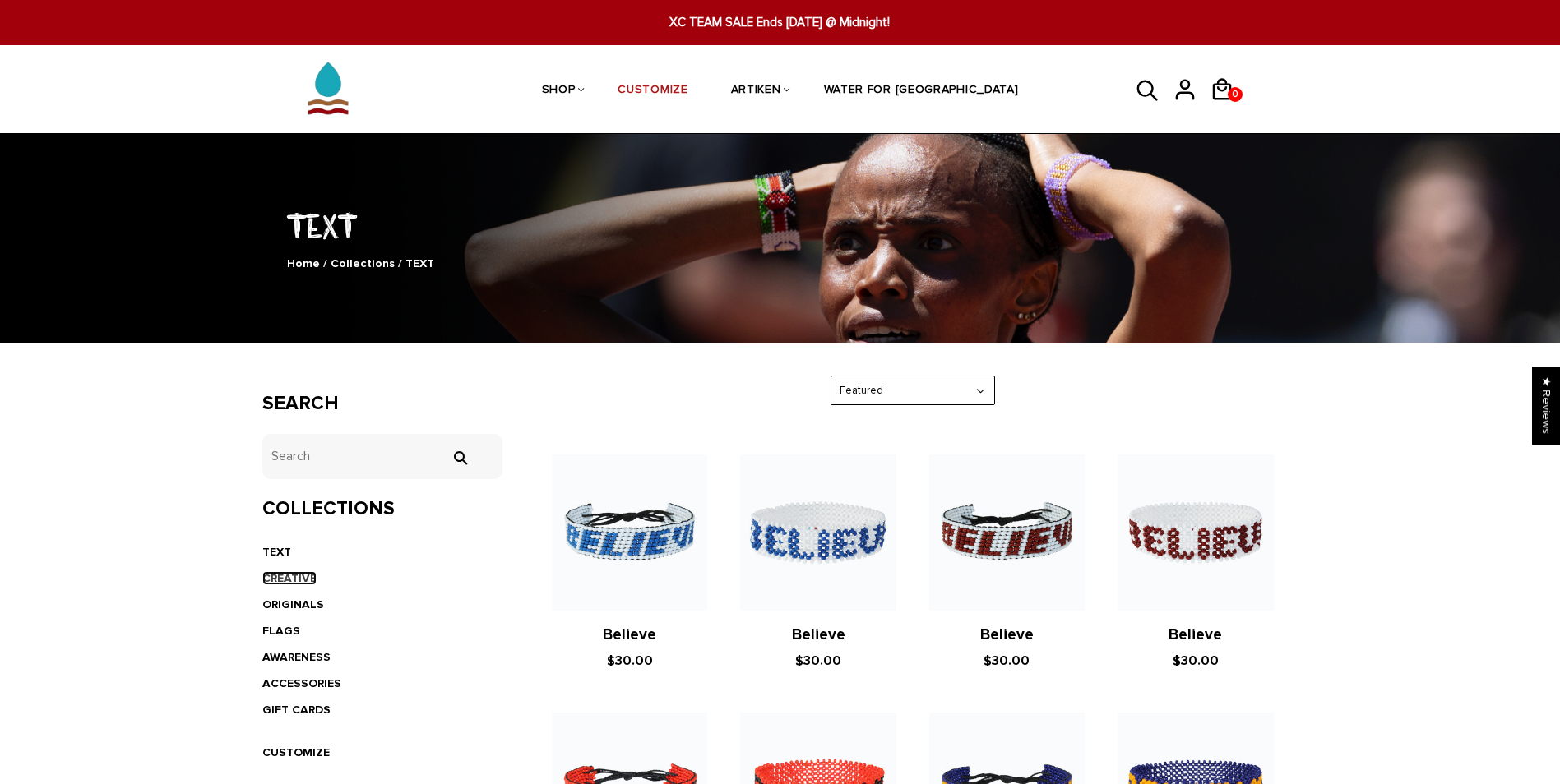
click at [311, 579] on link "CREATIVE" at bounding box center [290, 578] width 54 height 14
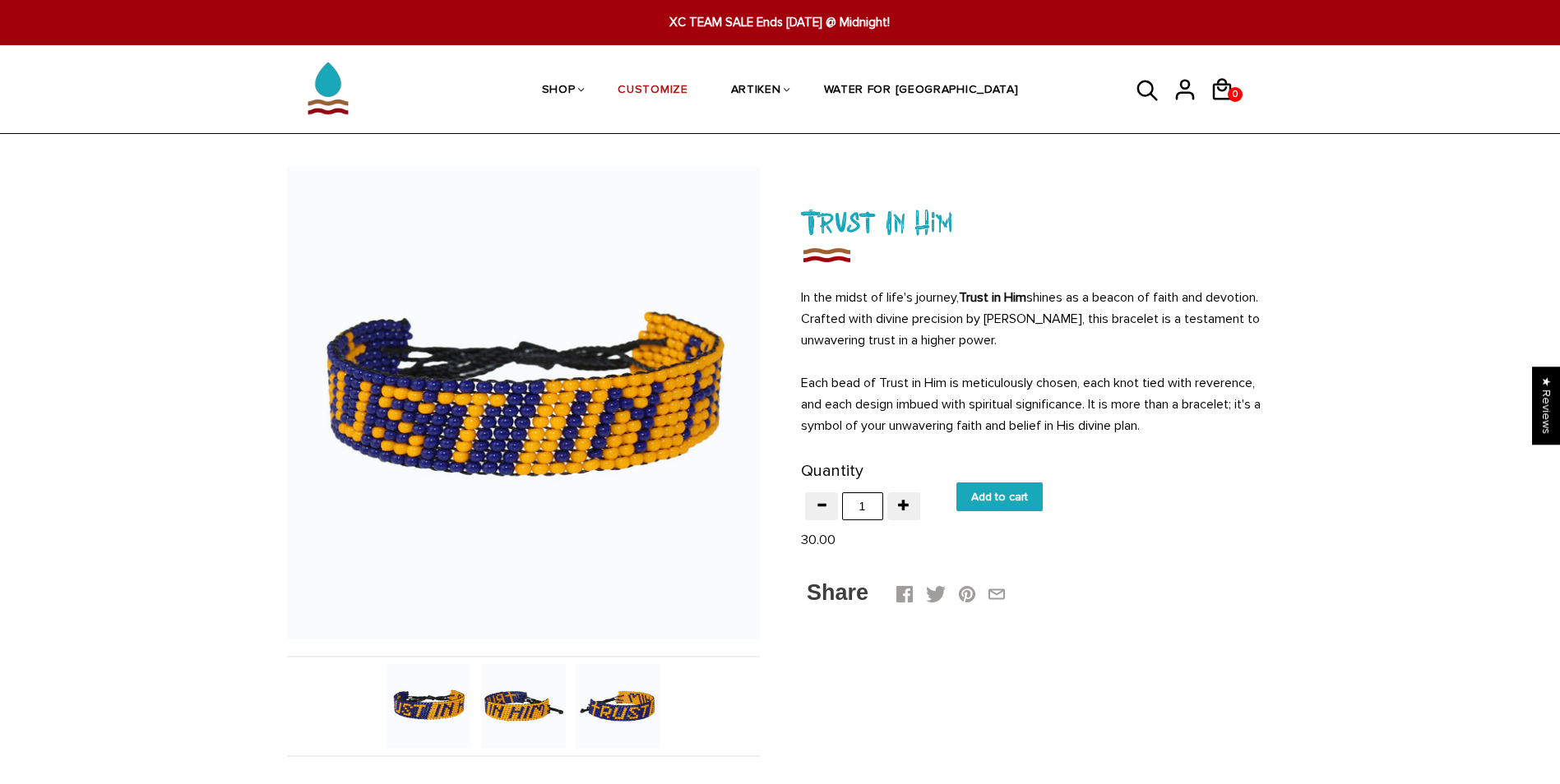
click at [424, 701] on img at bounding box center [429, 706] width 85 height 85
click at [514, 695] on img at bounding box center [523, 706] width 85 height 85
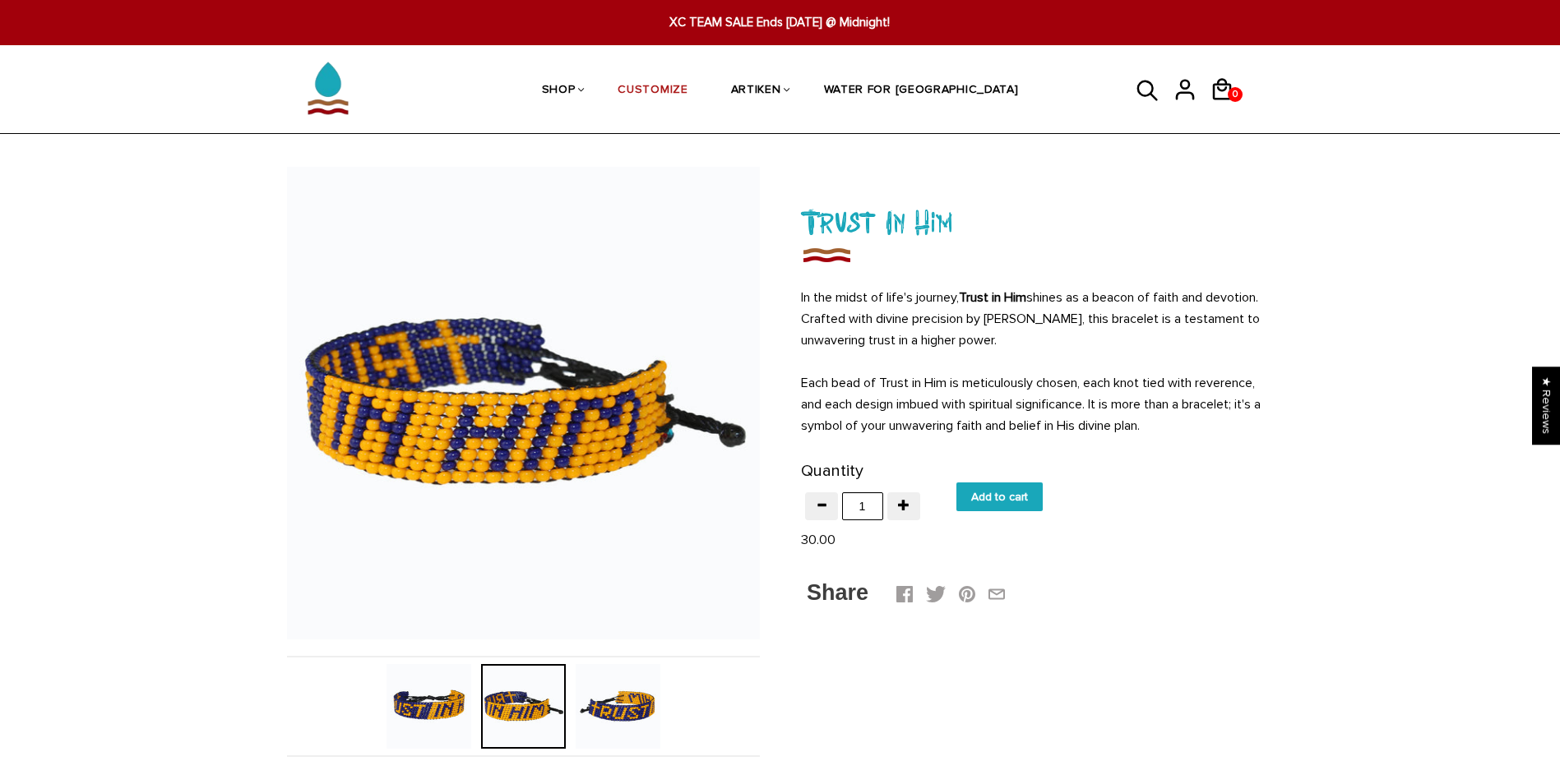
click at [628, 702] on img at bounding box center [617, 706] width 85 height 85
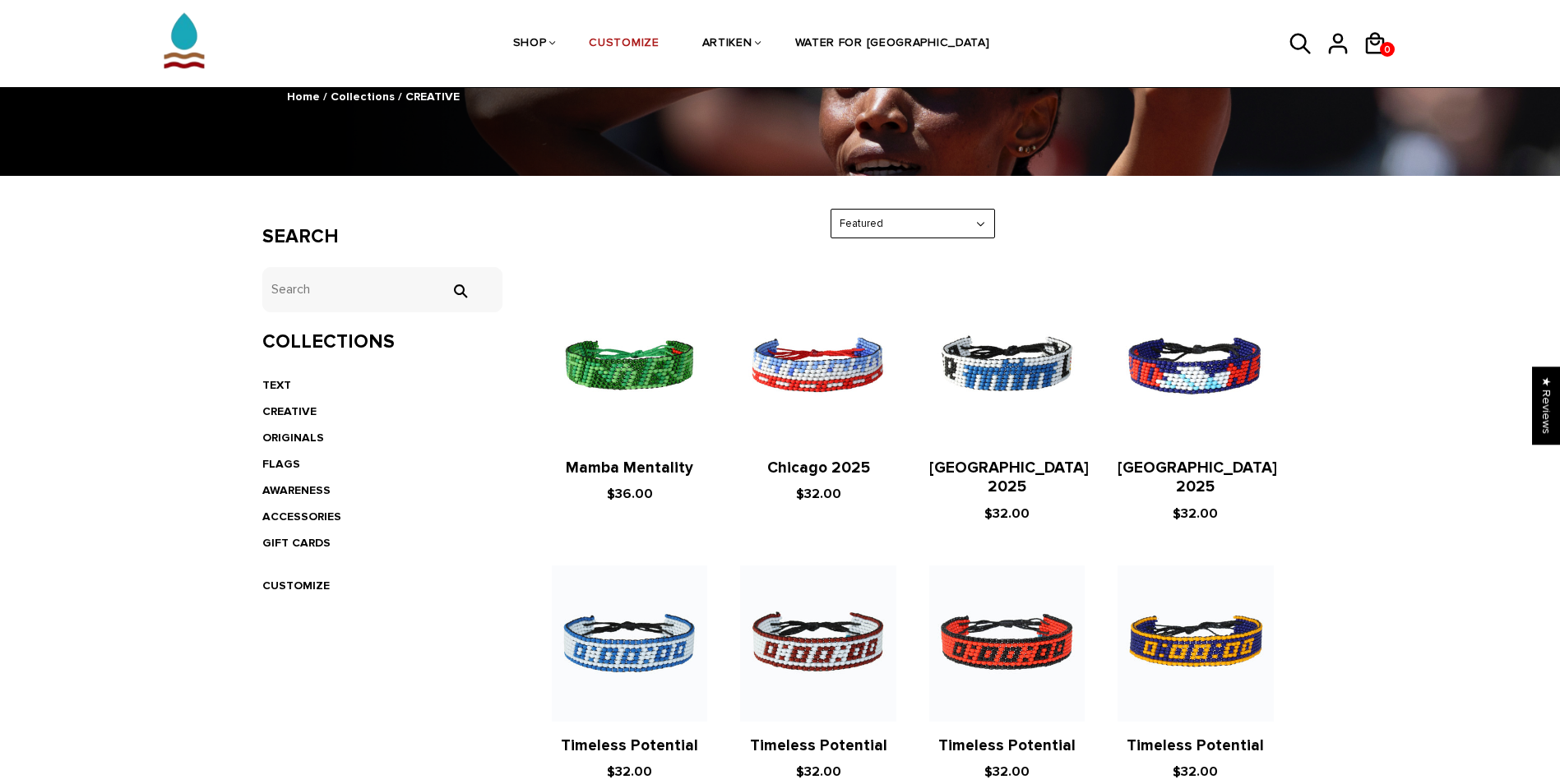
scroll to position [166, 0]
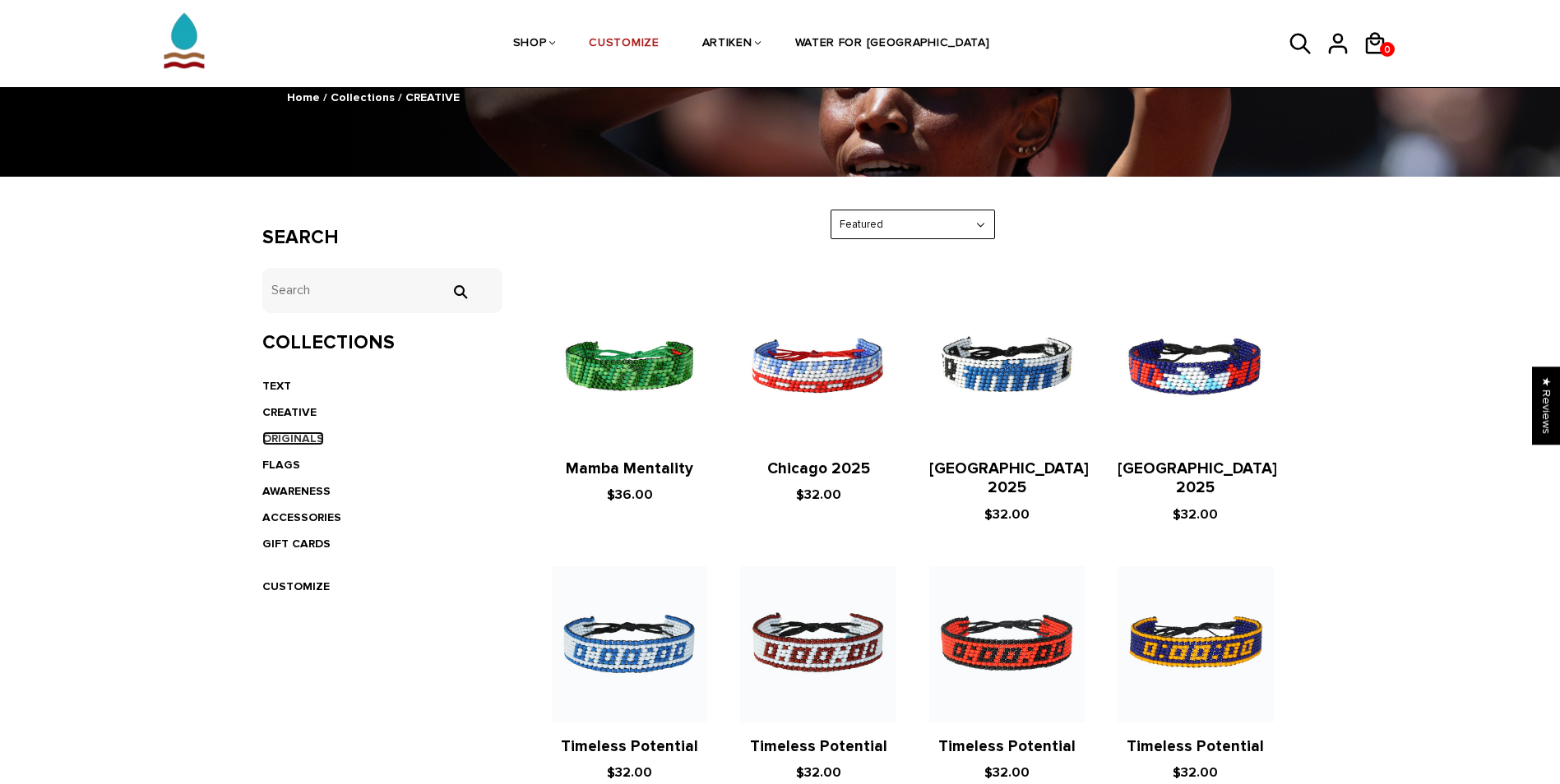
click at [297, 434] on link "ORIGINALS" at bounding box center [293, 438] width 61 height 14
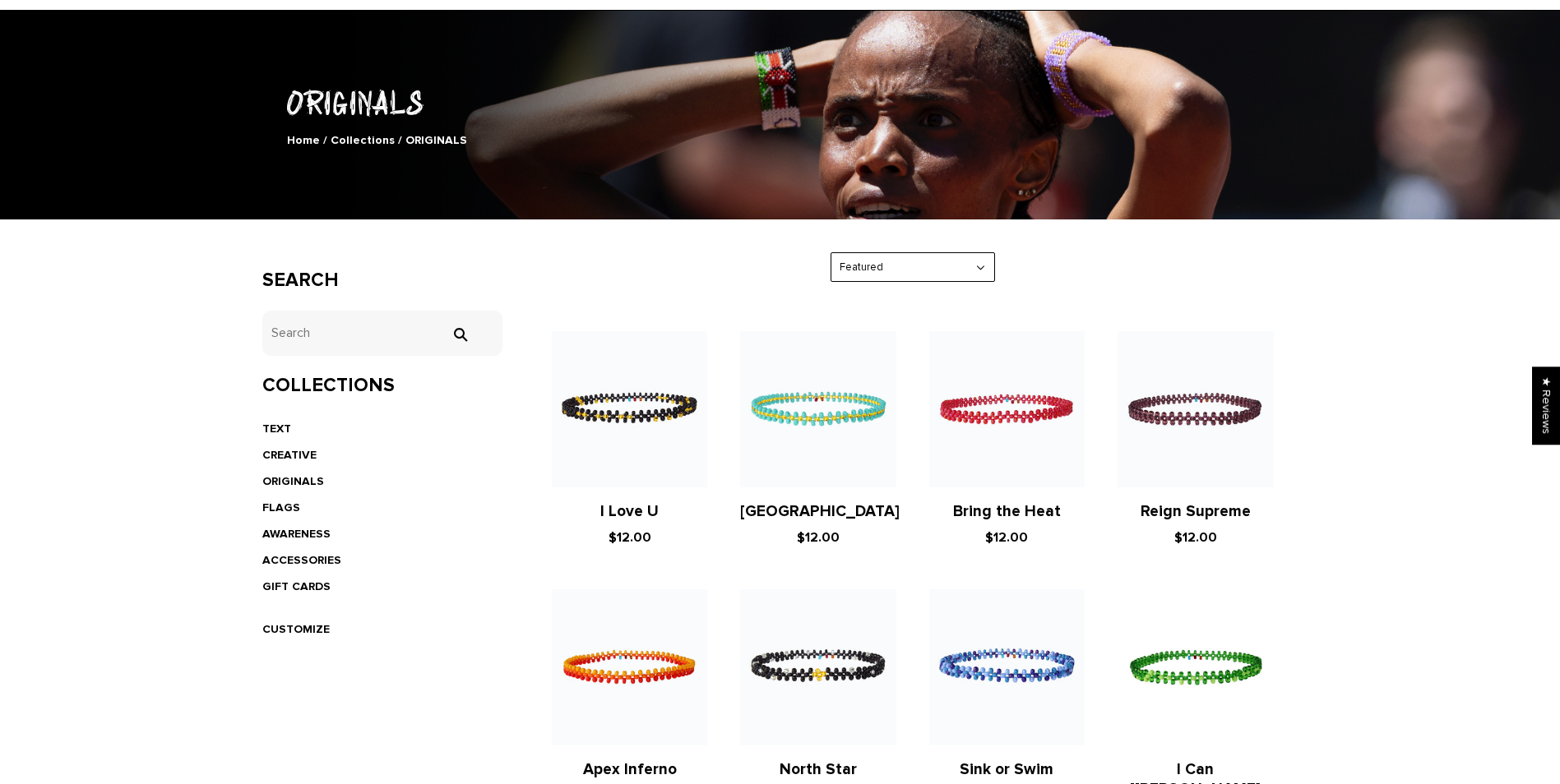
scroll to position [124, 0]
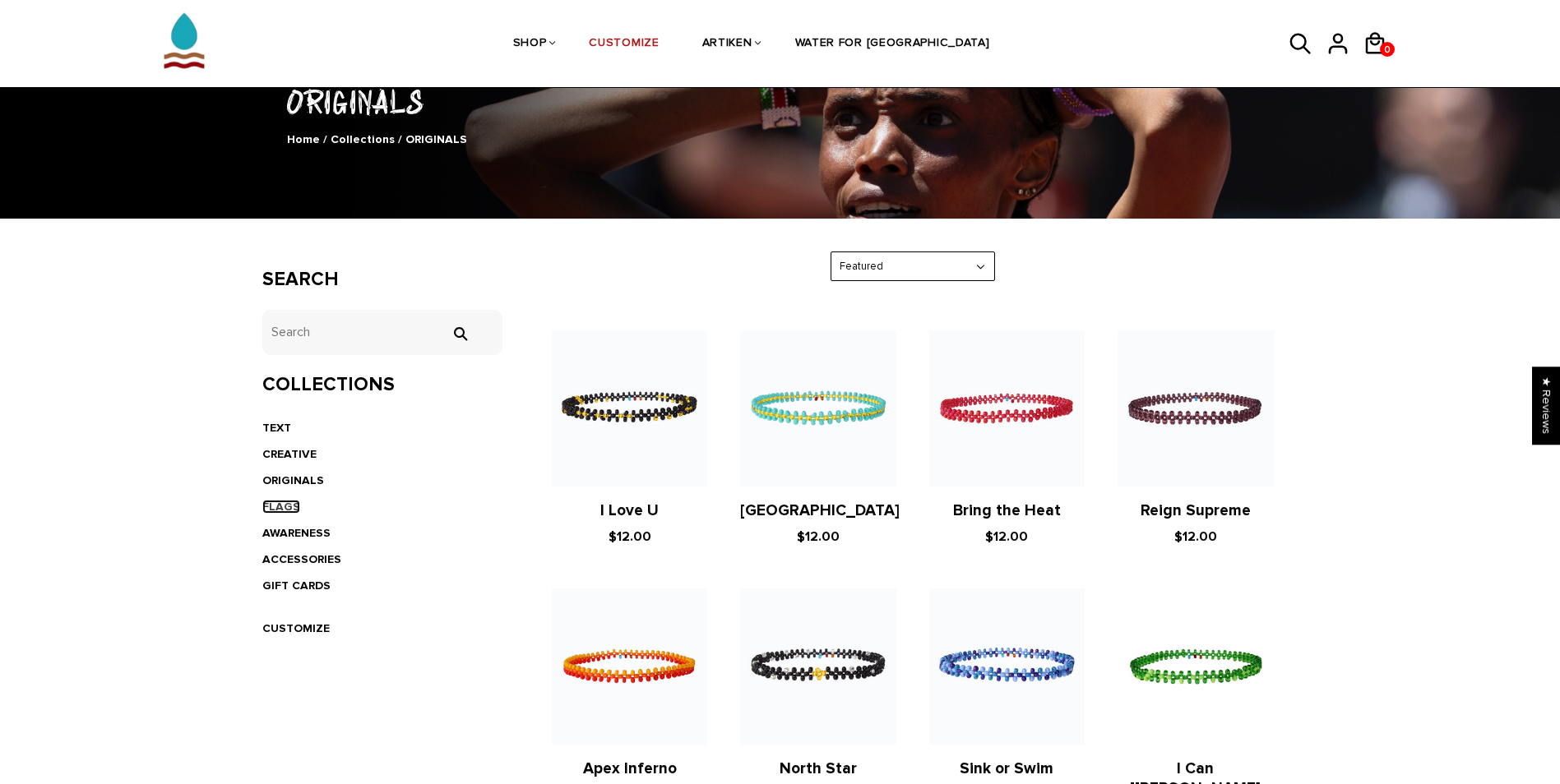
click at [281, 500] on link "FLAGS" at bounding box center [281, 506] width 38 height 14
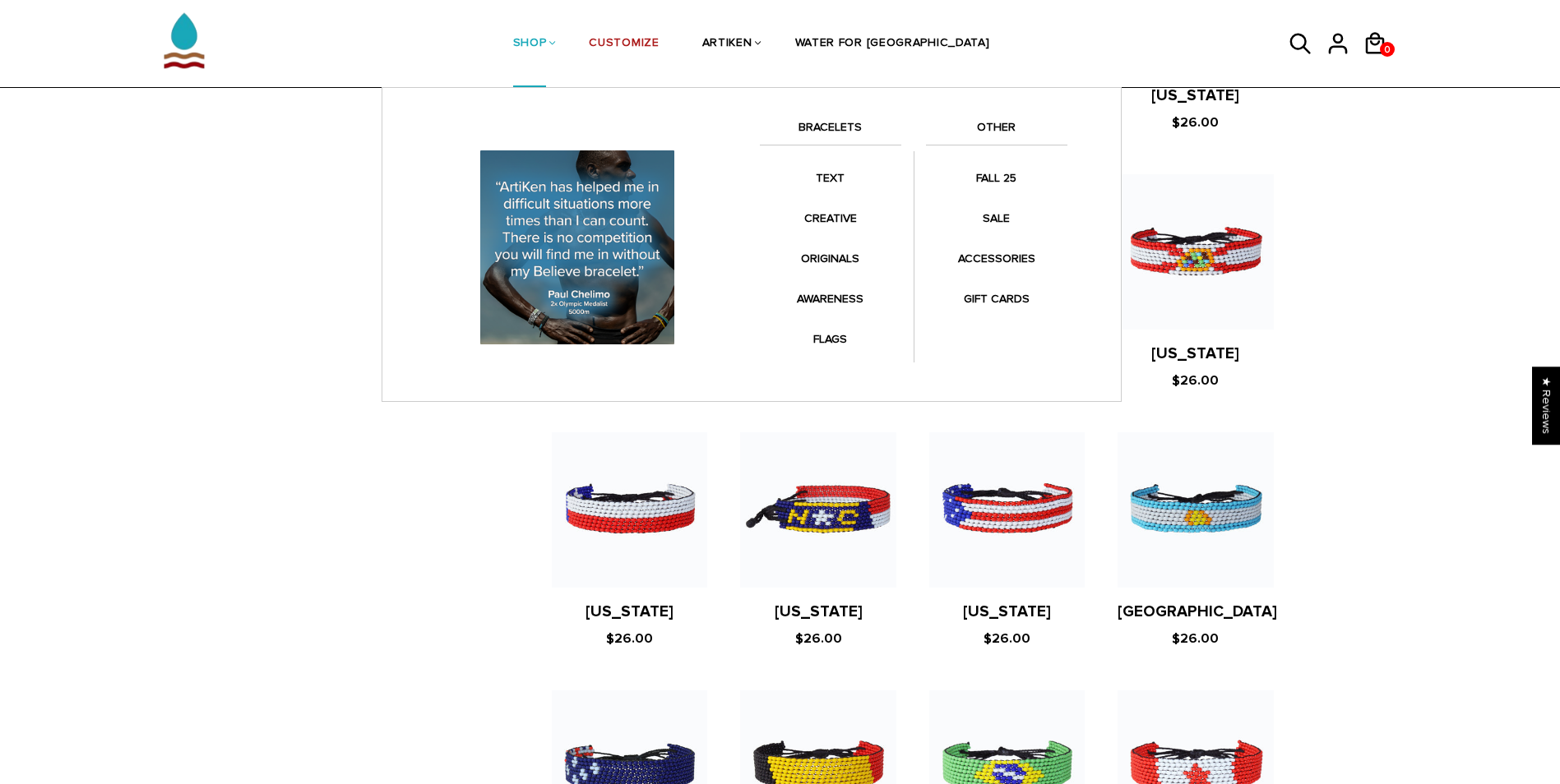
scroll to position [1112, 0]
